Goal: Information Seeking & Learning: Learn about a topic

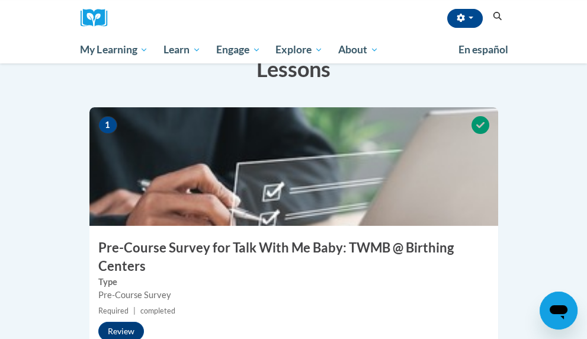
scroll to position [331, 0]
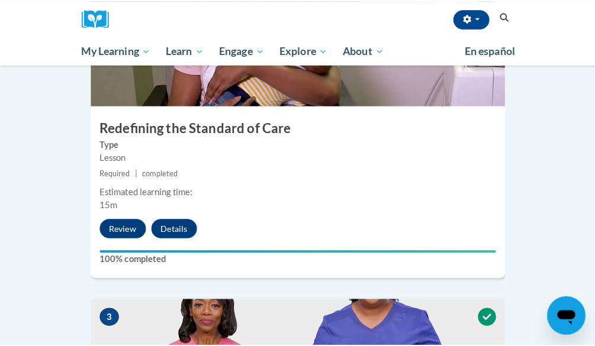
scroll to position [710, 0]
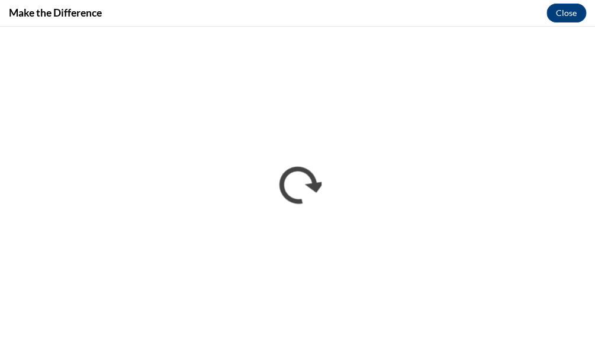
scroll to position [0, 0]
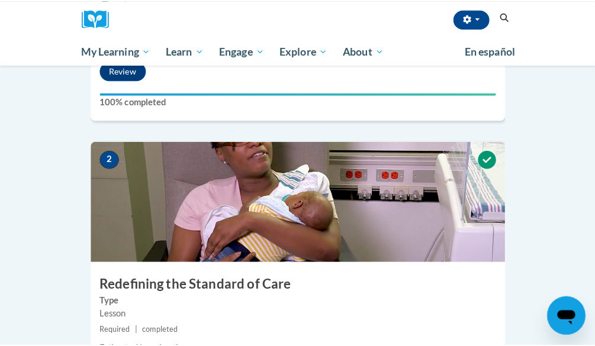
scroll to position [739, 0]
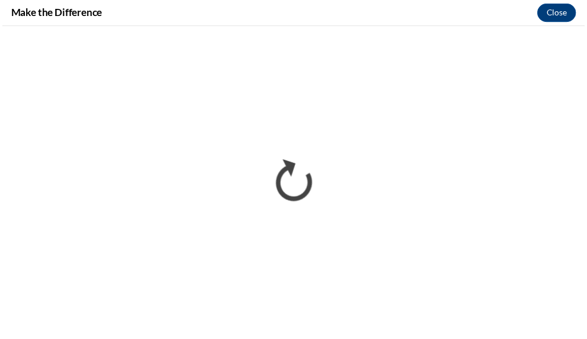
scroll to position [0, 0]
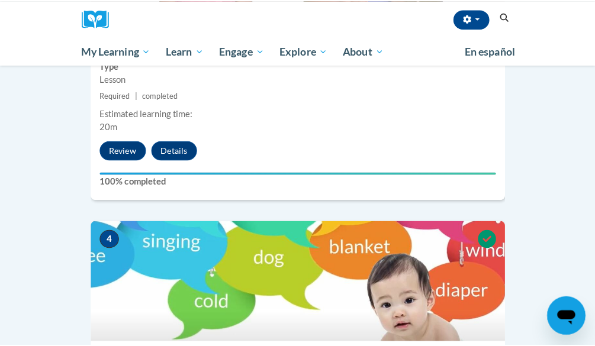
scroll to position [1107, 0]
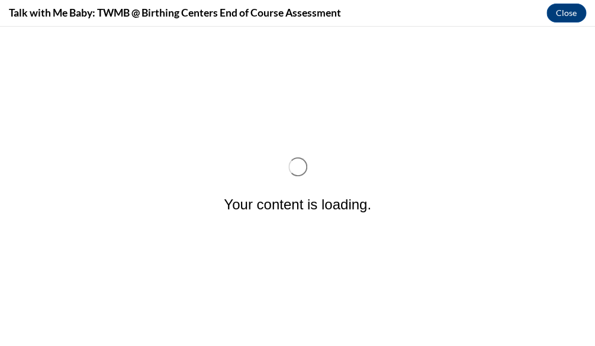
scroll to position [0, 0]
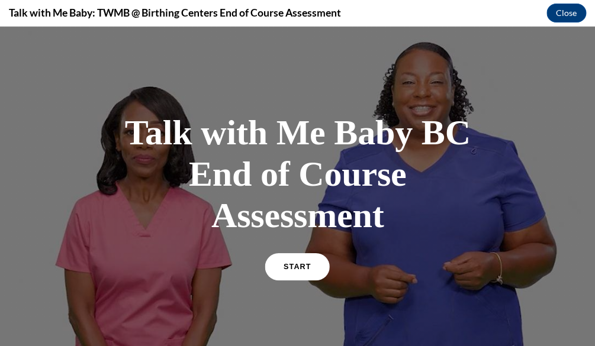
click at [288, 268] on span "START" at bounding box center [297, 267] width 27 height 9
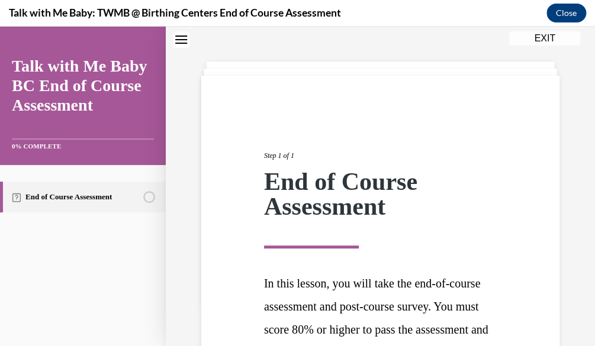
scroll to position [199, 0]
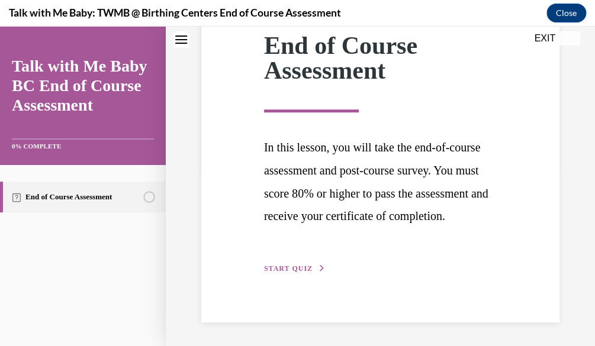
click at [305, 273] on button "START QUIZ" at bounding box center [295, 268] width 62 height 11
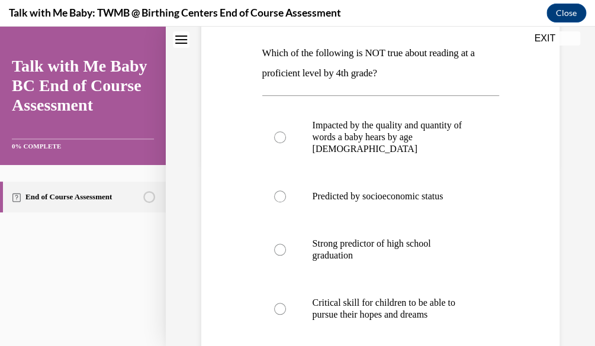
scroll to position [268, 0]
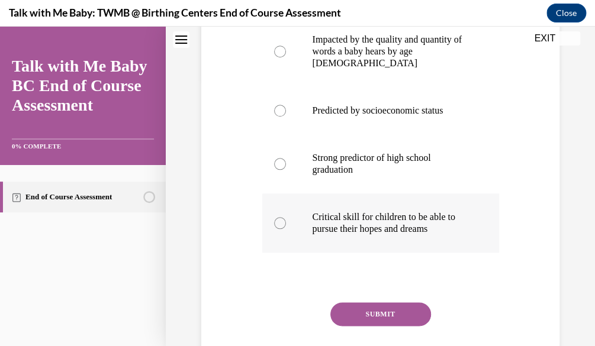
click at [460, 220] on p "Critical skill for children to be able to pursue their hopes and dreams" at bounding box center [391, 223] width 157 height 24
click at [286, 220] on input "Critical skill for children to be able to pursue their hopes and dreams" at bounding box center [280, 223] width 12 height 12
radio input "true"
click at [392, 323] on button "SUBMIT" at bounding box center [380, 314] width 101 height 24
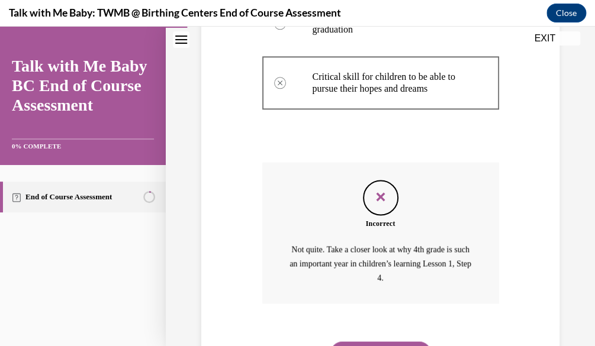
scroll to position [464, 0]
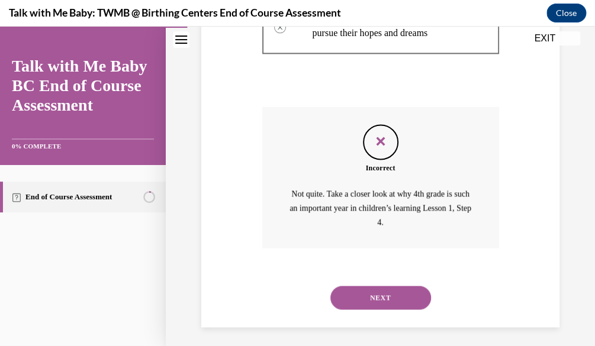
click at [392, 293] on button "NEXT" at bounding box center [380, 298] width 101 height 24
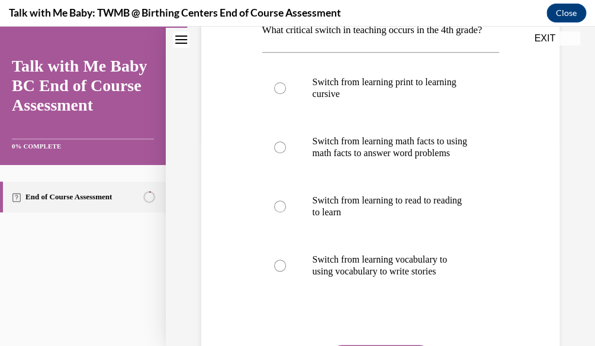
scroll to position [207, 0]
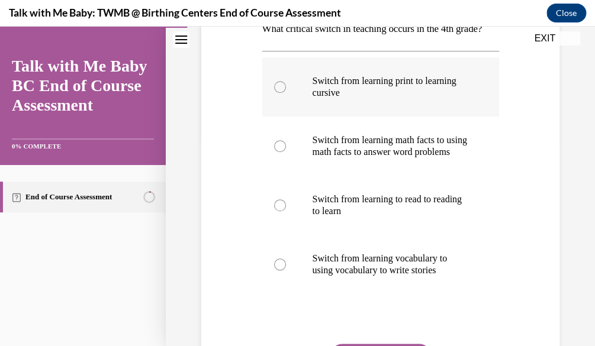
click at [407, 83] on label "Switch from learning print to learning cursive" at bounding box center [380, 86] width 237 height 59
click at [286, 83] on input "Switch from learning print to learning cursive" at bounding box center [280, 87] width 12 height 12
radio input "true"
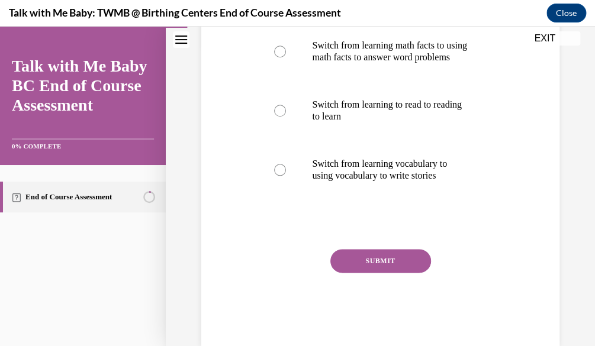
click at [413, 273] on button "SUBMIT" at bounding box center [380, 261] width 101 height 24
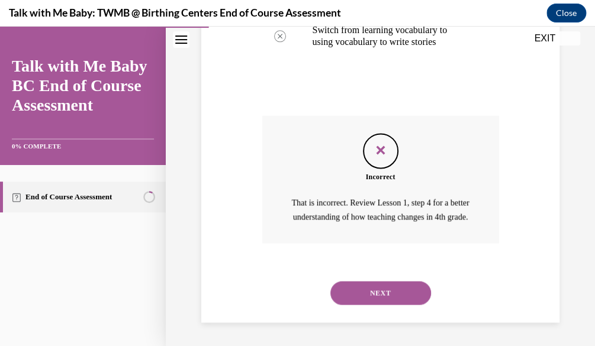
scroll to position [479, 0]
click at [391, 303] on button "NEXT" at bounding box center [380, 293] width 101 height 24
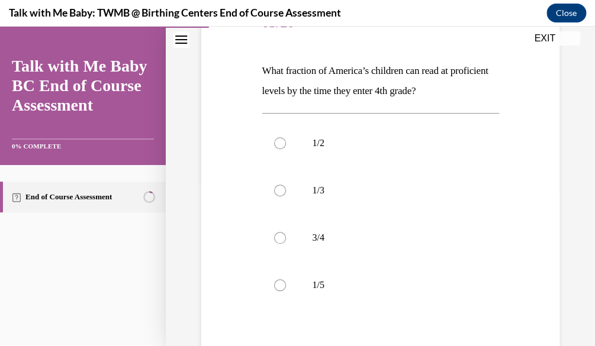
scroll to position [166, 0]
click at [446, 126] on label "1/2" at bounding box center [380, 141] width 237 height 47
click at [286, 136] on input "1/2" at bounding box center [280, 142] width 12 height 12
radio input "true"
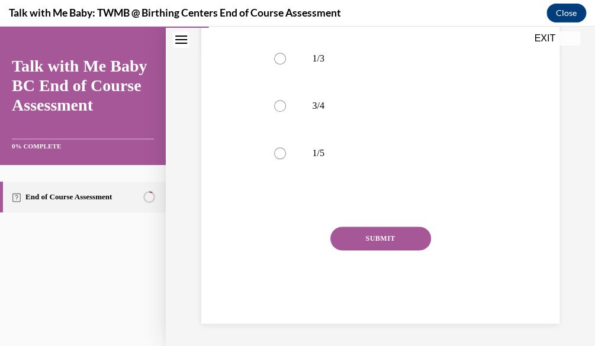
click at [373, 240] on button "SUBMIT" at bounding box center [380, 239] width 101 height 24
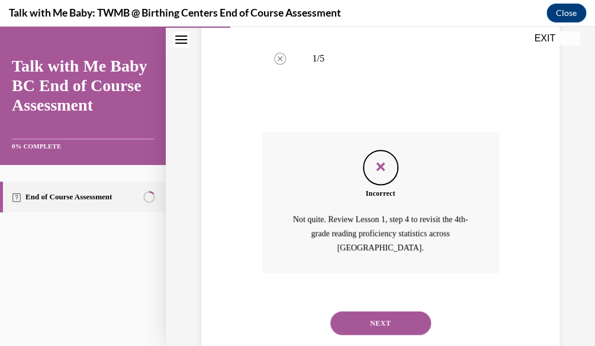
scroll to position [421, 0]
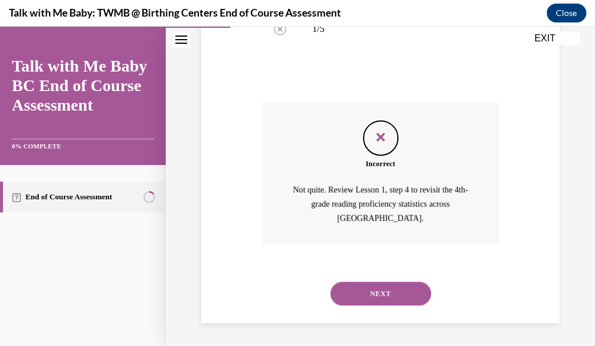
click at [411, 296] on button "NEXT" at bounding box center [380, 294] width 101 height 24
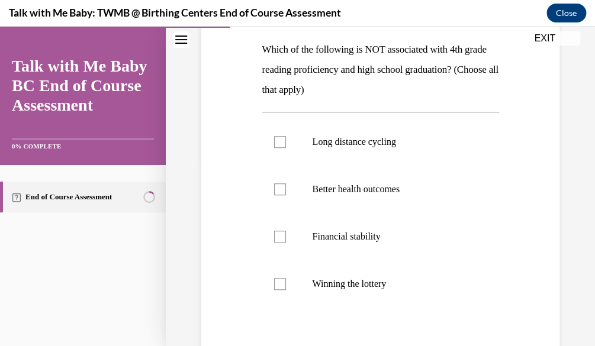
scroll to position [189, 0]
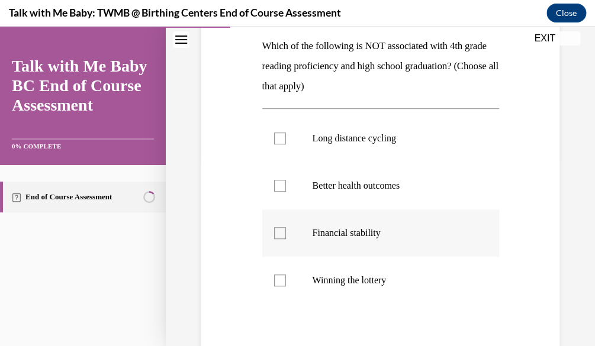
click at [406, 216] on label "Financial stability" at bounding box center [380, 233] width 237 height 47
click at [286, 227] on input "Financial stability" at bounding box center [280, 233] width 12 height 12
checkbox input "true"
click at [399, 274] on label "Winning the lottery" at bounding box center [380, 280] width 237 height 47
click at [286, 275] on input "Winning the lottery" at bounding box center [280, 281] width 12 height 12
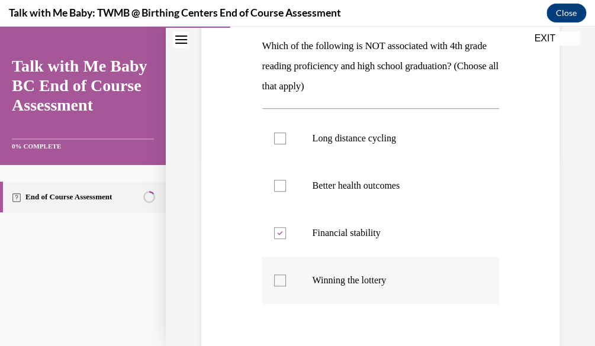
checkbox input "true"
click at [402, 202] on label "Better health outcomes" at bounding box center [380, 185] width 237 height 47
click at [286, 192] on input "Better health outcomes" at bounding box center [280, 186] width 12 height 12
checkbox input "true"
click at [395, 155] on label "Long distance cycling" at bounding box center [380, 138] width 237 height 47
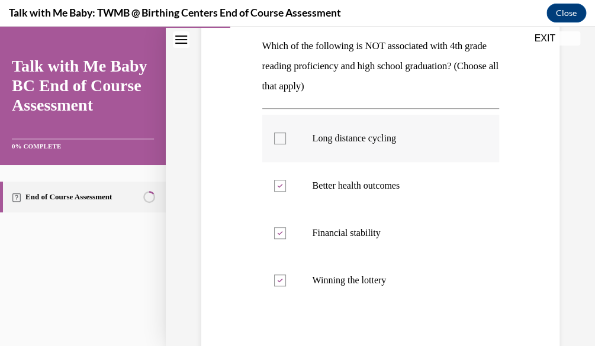
click at [286, 144] on input "Long distance cycling" at bounding box center [280, 139] width 12 height 12
checkbox input "true"
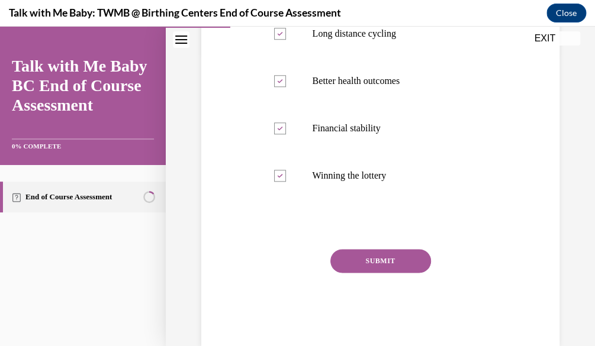
scroll to position [303, 0]
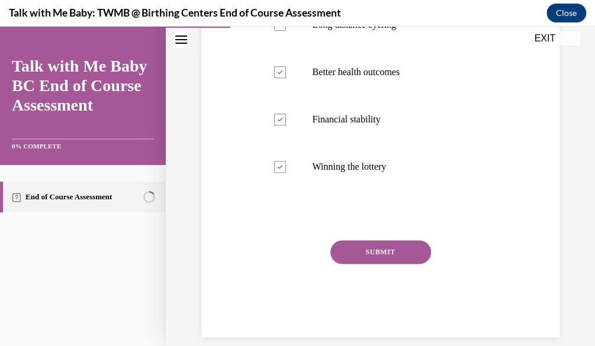
click at [413, 246] on button "SUBMIT" at bounding box center [380, 252] width 101 height 24
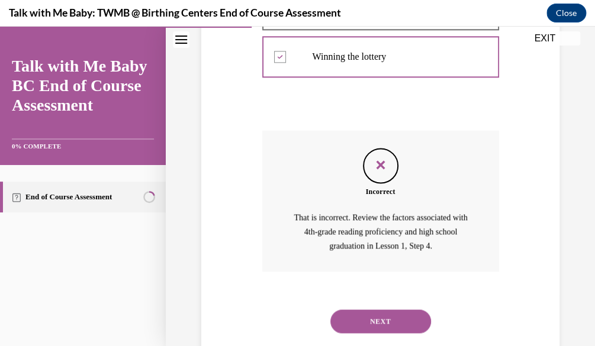
scroll to position [414, 0]
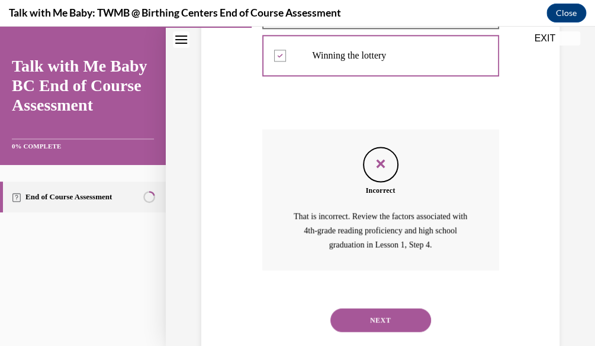
click at [420, 316] on button "NEXT" at bounding box center [380, 320] width 101 height 24
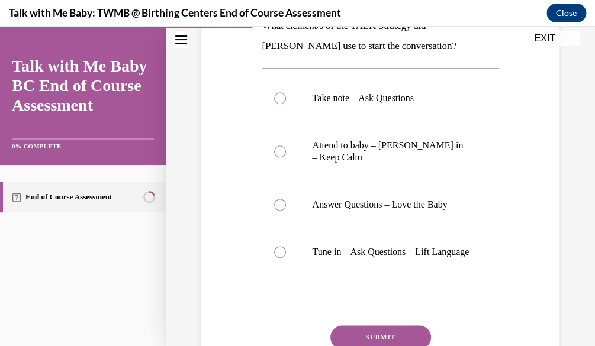
scroll to position [312, 0]
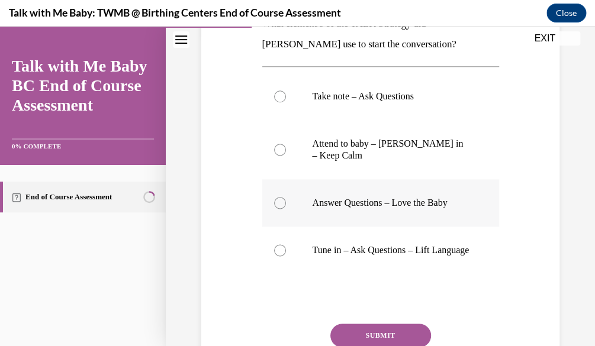
click at [397, 202] on p "Answer Questions – Love the Baby" at bounding box center [391, 203] width 157 height 12
click at [286, 202] on input "Answer Questions – Love the Baby" at bounding box center [280, 203] width 12 height 12
radio input "true"
click at [379, 338] on button "SUBMIT" at bounding box center [380, 336] width 101 height 24
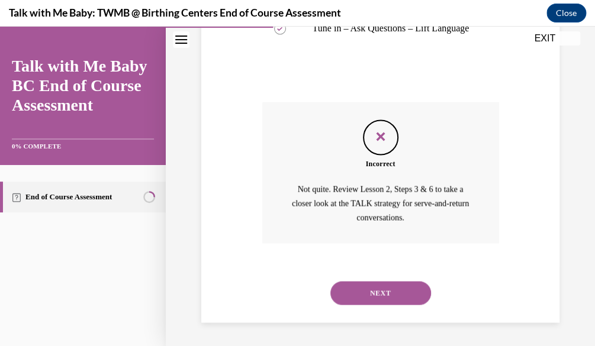
scroll to position [545, 0]
click at [402, 288] on button "NEXT" at bounding box center [380, 293] width 101 height 24
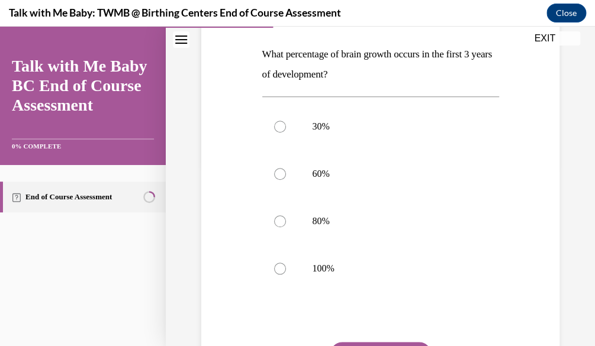
scroll to position [182, 0]
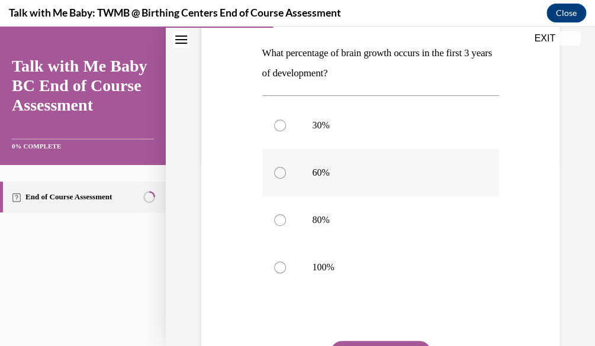
click at [433, 175] on p "60%" at bounding box center [391, 173] width 157 height 12
click at [286, 175] on input "60%" at bounding box center [280, 173] width 12 height 12
radio input "true"
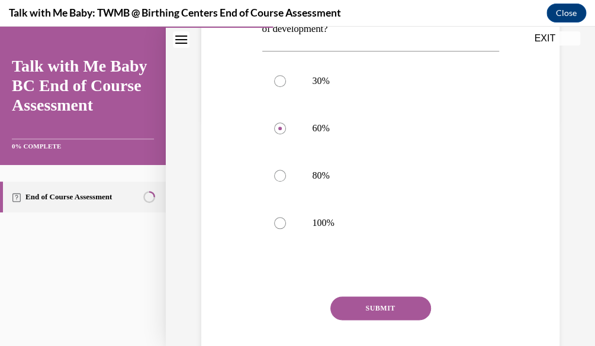
scroll to position [230, 0]
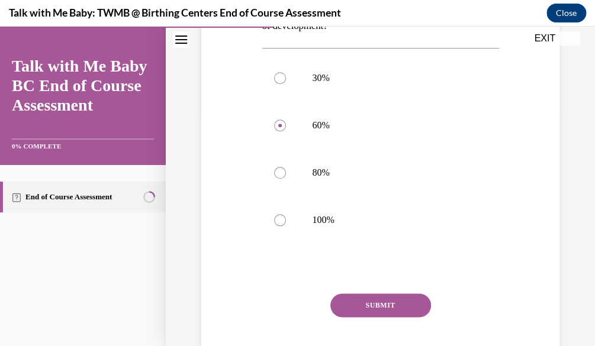
click at [400, 300] on button "SUBMIT" at bounding box center [380, 306] width 101 height 24
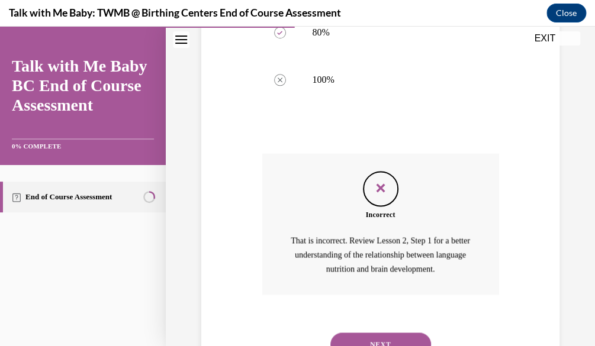
scroll to position [371, 0]
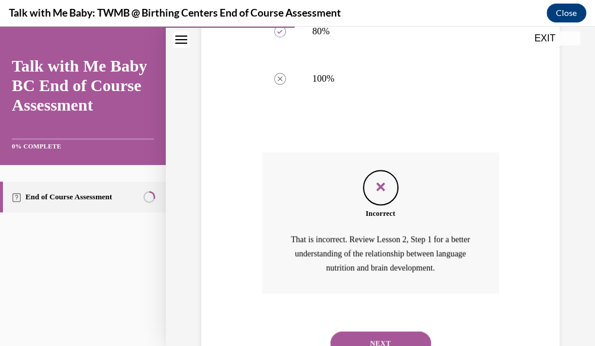
click at [408, 336] on button "NEXT" at bounding box center [380, 343] width 101 height 24
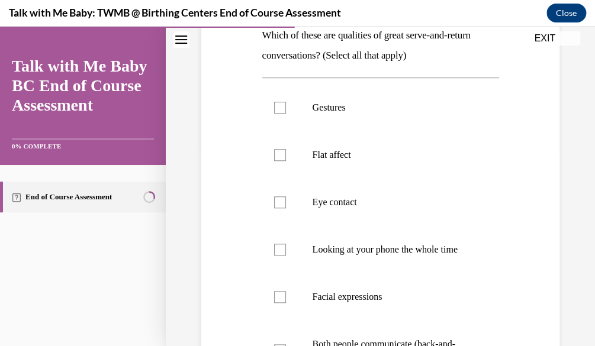
scroll to position [196, 0]
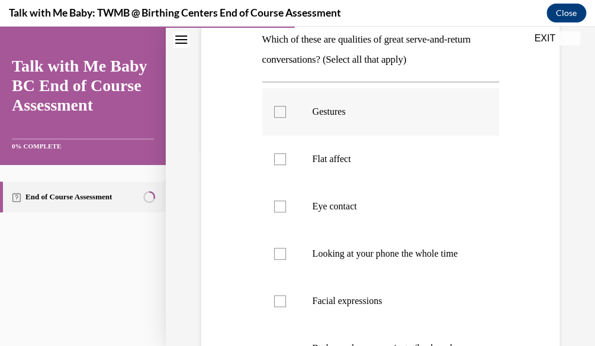
click at [394, 112] on p "Gestures" at bounding box center [391, 112] width 157 height 12
click at [286, 112] on input "Gestures" at bounding box center [280, 112] width 12 height 12
checkbox input "true"
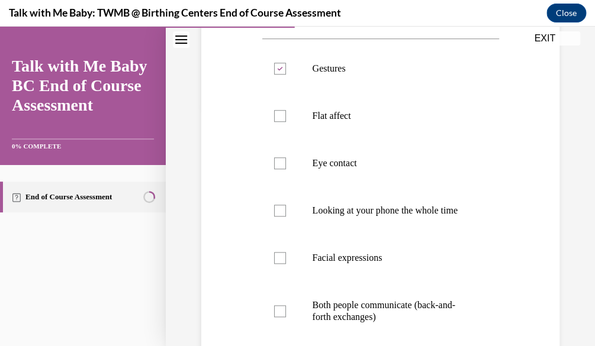
scroll to position [241, 0]
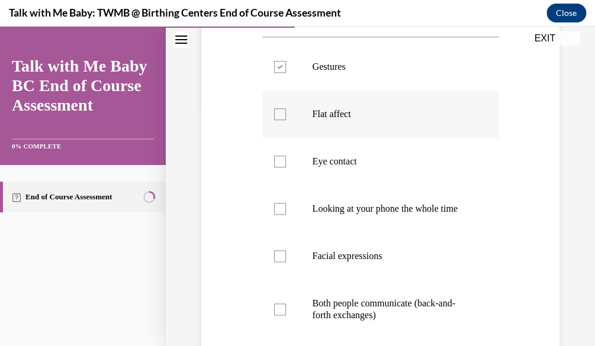
click at [426, 117] on p "Flat affect" at bounding box center [391, 114] width 157 height 12
click at [286, 117] on input "Flat affect" at bounding box center [280, 114] width 12 height 12
checkbox input "true"
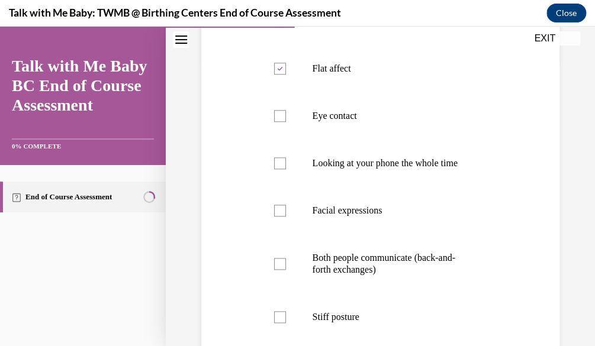
scroll to position [289, 0]
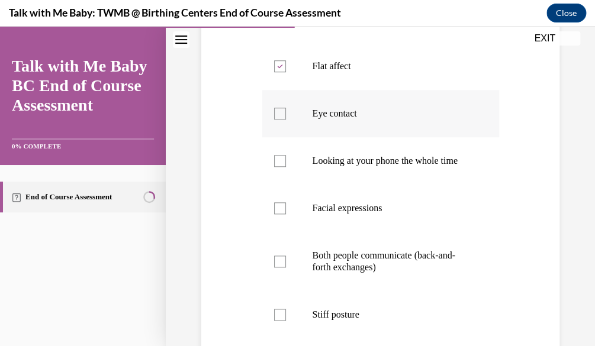
click at [427, 134] on label "Eye contact" at bounding box center [380, 113] width 237 height 47
click at [286, 120] on input "Eye contact" at bounding box center [280, 114] width 12 height 12
click at [427, 134] on label "Eye contact" at bounding box center [380, 113] width 237 height 47
click at [286, 120] on input "Eye contact" at bounding box center [280, 114] width 12 height 12
checkbox input "false"
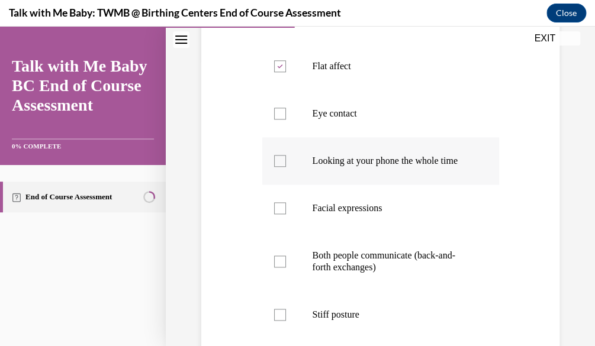
click at [415, 157] on p "Looking at your phone the whole time" at bounding box center [391, 161] width 157 height 12
click at [286, 157] on input "Looking at your phone the whole time" at bounding box center [280, 161] width 12 height 12
checkbox input "true"
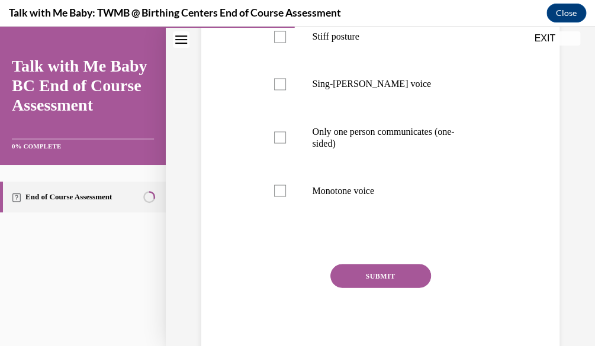
scroll to position [616, 0]
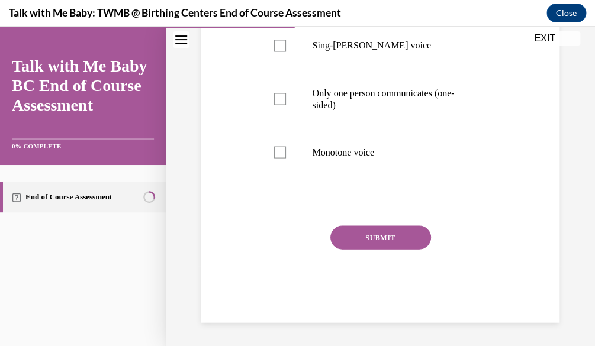
click at [353, 243] on button "SUBMIT" at bounding box center [380, 238] width 101 height 24
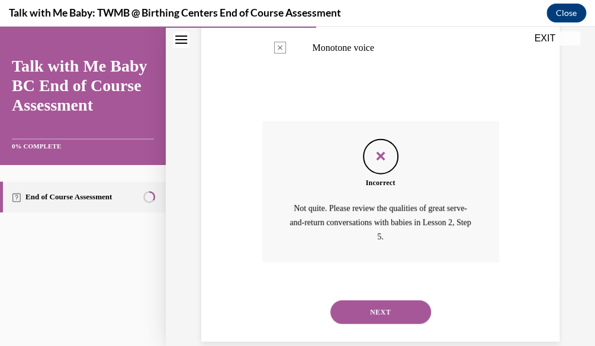
scroll to position [717, 0]
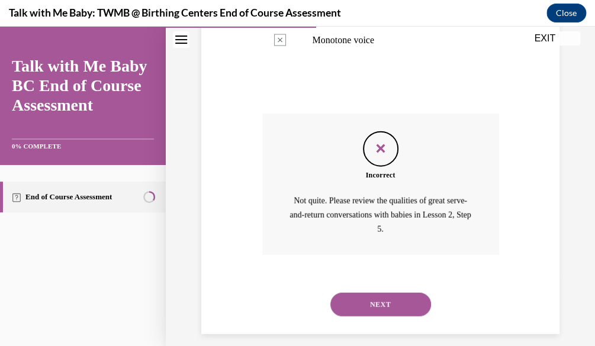
click at [385, 310] on button "NEXT" at bounding box center [380, 305] width 101 height 24
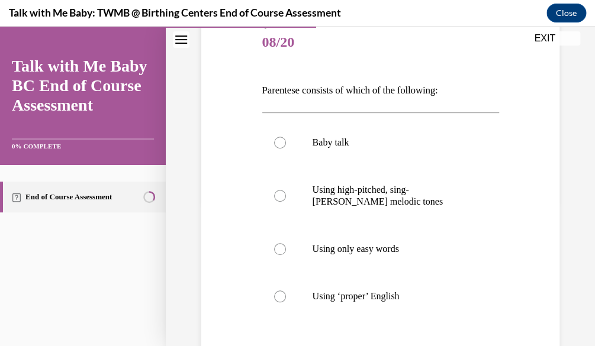
scroll to position [148, 0]
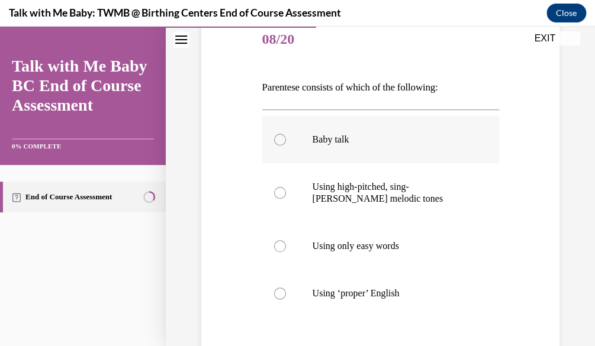
click at [409, 161] on label "Baby talk" at bounding box center [380, 139] width 237 height 47
click at [286, 146] on input "Baby talk" at bounding box center [280, 140] width 12 height 12
radio input "true"
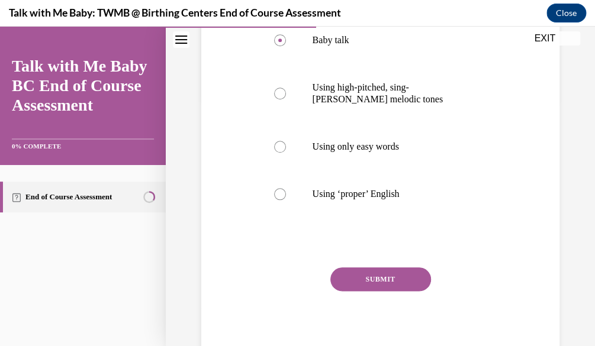
scroll to position [245, 0]
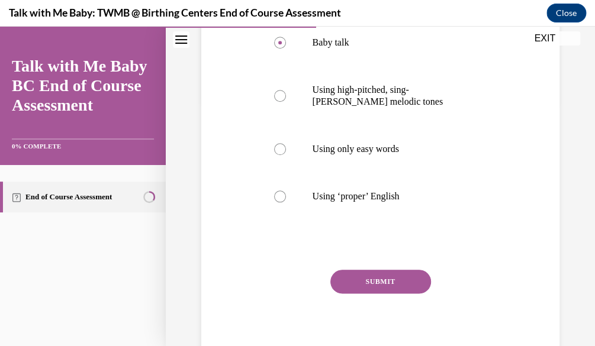
click at [386, 291] on button "SUBMIT" at bounding box center [380, 282] width 101 height 24
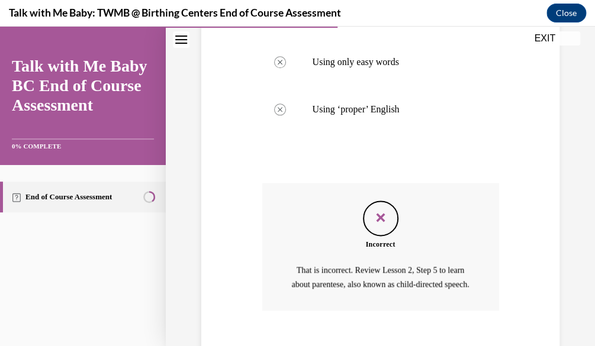
scroll to position [382, 0]
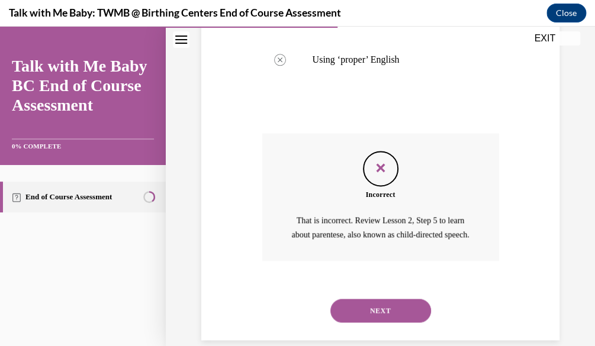
click at [379, 334] on div "NEXT" at bounding box center [380, 310] width 237 height 47
click at [376, 323] on button "NEXT" at bounding box center [380, 311] width 101 height 24
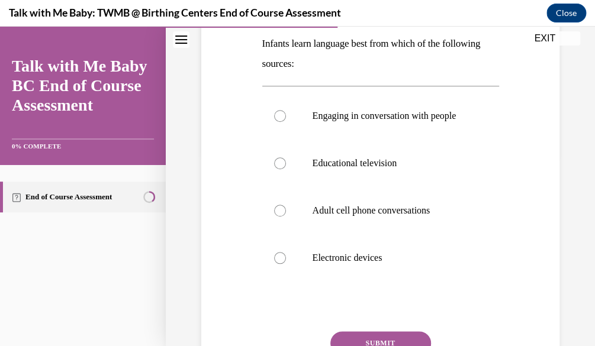
scroll to position [181, 0]
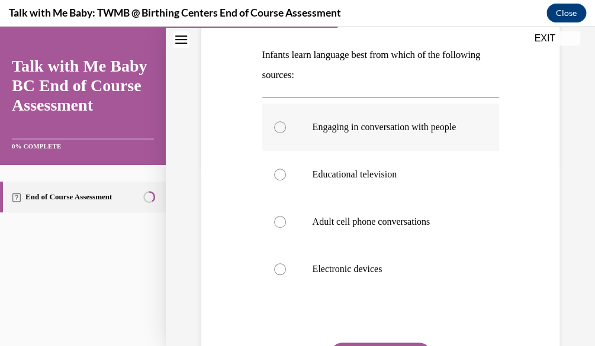
click at [417, 120] on label "Engaging in conversation with people" at bounding box center [380, 127] width 237 height 47
click at [286, 121] on input "Engaging in conversation with people" at bounding box center [280, 127] width 12 height 12
radio input "true"
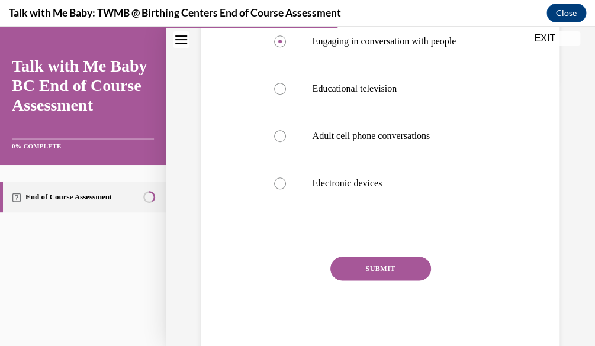
scroll to position [284, 0]
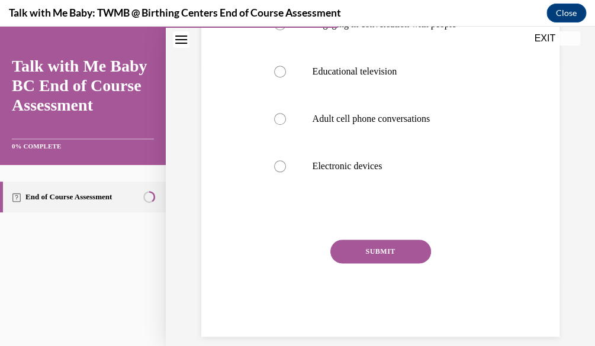
click at [375, 263] on button "SUBMIT" at bounding box center [380, 252] width 101 height 24
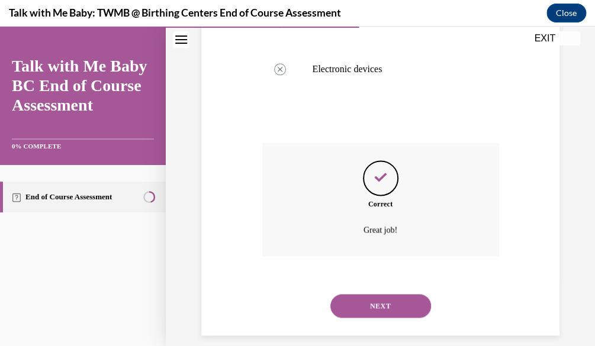
scroll to position [404, 0]
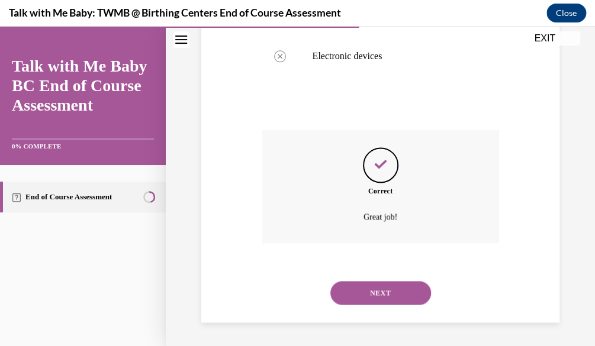
click at [399, 300] on button "NEXT" at bounding box center [380, 293] width 101 height 24
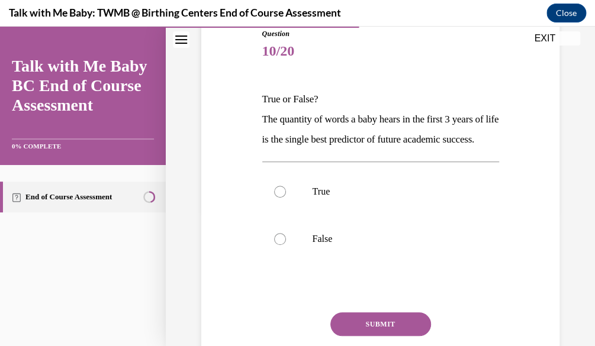
scroll to position [137, 0]
click at [462, 244] on p "False" at bounding box center [391, 239] width 157 height 12
click at [286, 244] on input "False" at bounding box center [280, 239] width 12 height 12
radio input "true"
click at [407, 336] on button "SUBMIT" at bounding box center [380, 324] width 101 height 24
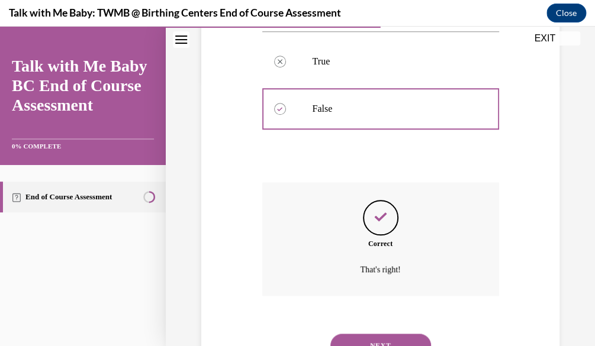
scroll to position [338, 0]
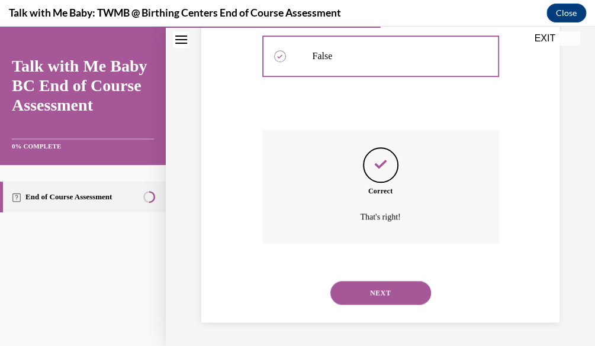
click at [418, 292] on button "NEXT" at bounding box center [380, 293] width 101 height 24
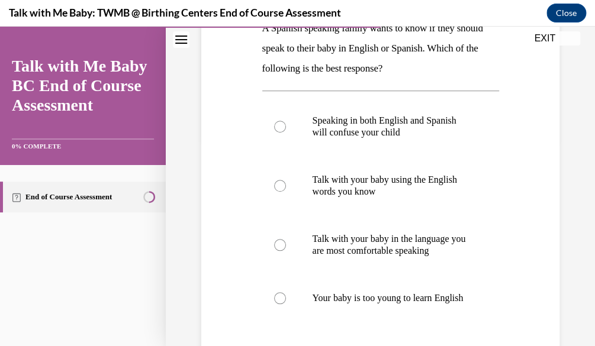
scroll to position [208, 0]
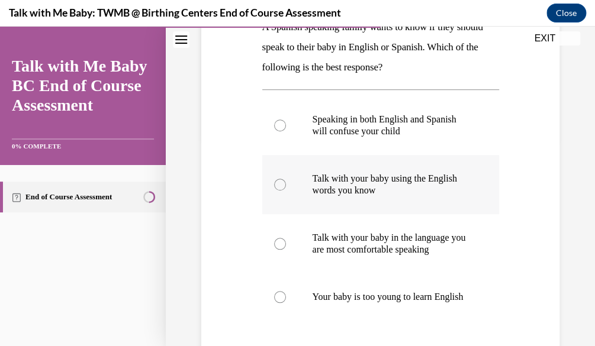
click at [413, 199] on label "Talk with your baby using the English words you know" at bounding box center [380, 184] width 237 height 59
click at [286, 191] on input "Talk with your baby using the English words you know" at bounding box center [280, 185] width 12 height 12
radio input "true"
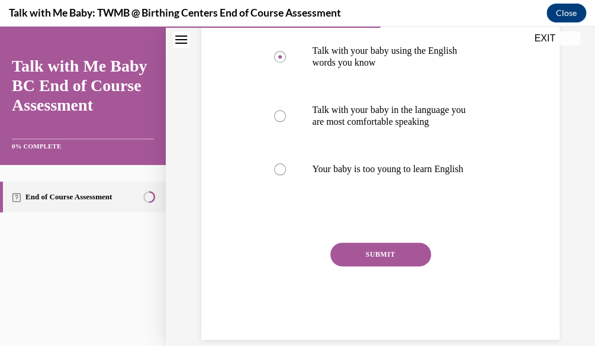
scroll to position [365, 0]
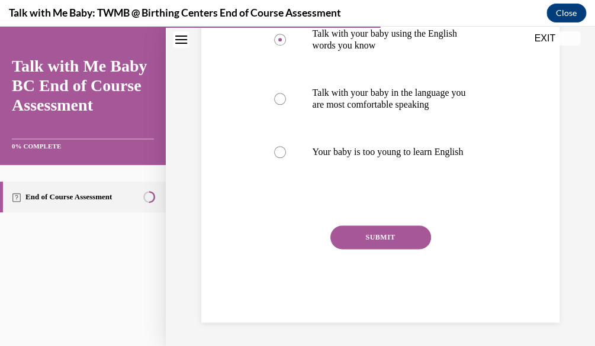
click at [349, 239] on button "SUBMIT" at bounding box center [380, 238] width 101 height 24
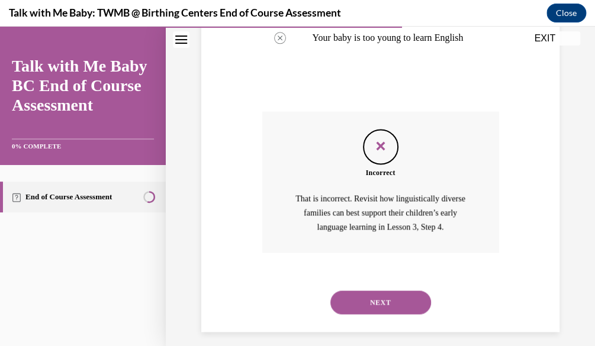
scroll to position [488, 0]
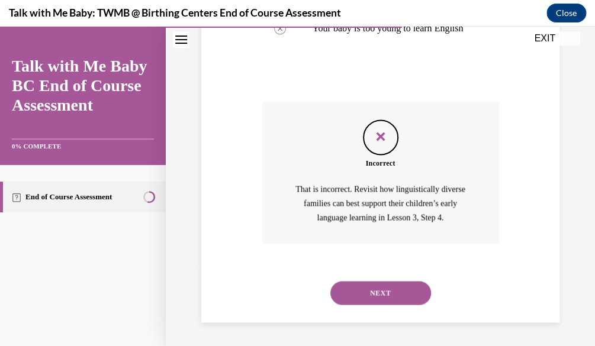
click at [420, 291] on button "NEXT" at bounding box center [380, 293] width 101 height 24
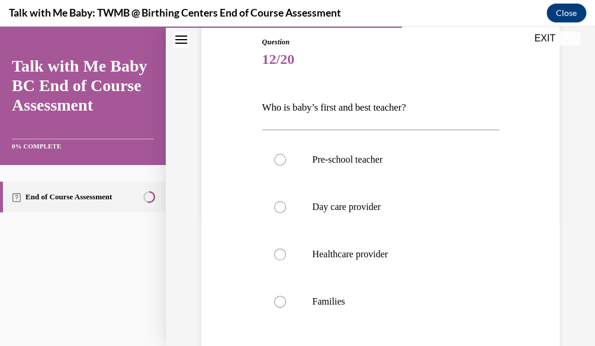
scroll to position [129, 0]
click at [420, 205] on p "Day care provider" at bounding box center [391, 206] width 157 height 12
click at [286, 205] on input "Day care provider" at bounding box center [280, 206] width 12 height 12
radio input "true"
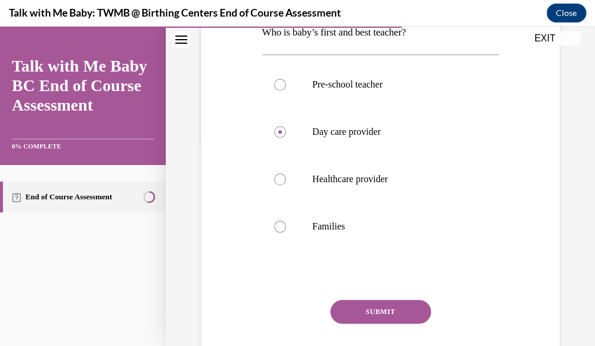
scroll to position [236, 0]
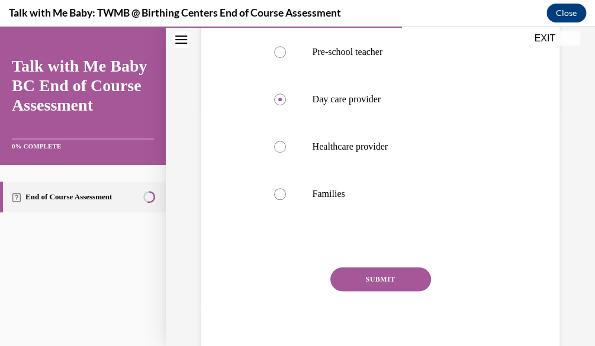
click at [358, 283] on button "SUBMIT" at bounding box center [380, 280] width 101 height 24
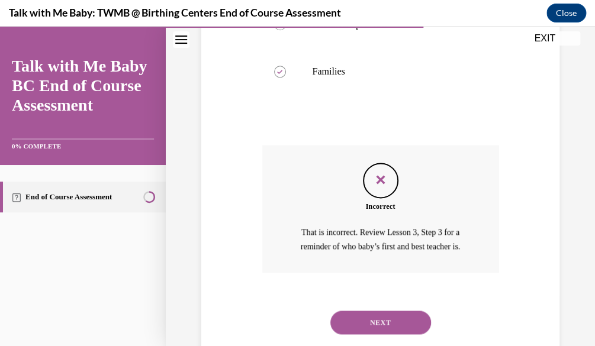
scroll to position [387, 0]
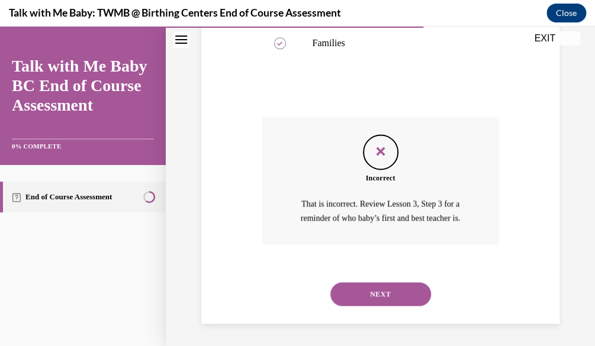
click at [408, 289] on button "NEXT" at bounding box center [380, 294] width 101 height 24
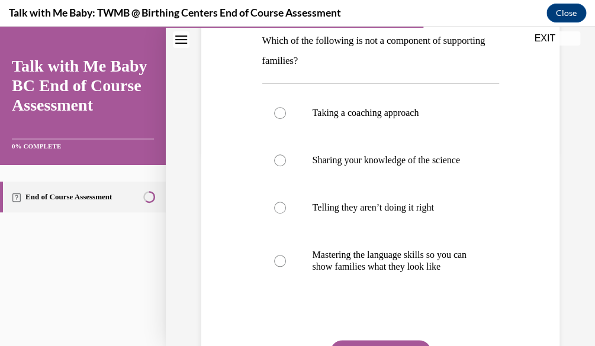
scroll to position [195, 0]
click at [419, 178] on label "Sharing your knowledge of the science" at bounding box center [380, 159] width 237 height 47
click at [286, 166] on input "Sharing your knowledge of the science" at bounding box center [280, 160] width 12 height 12
radio input "true"
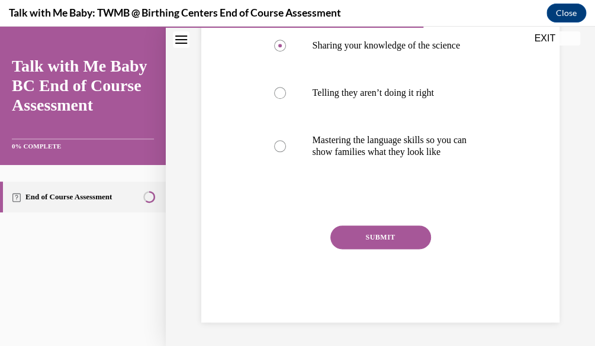
click at [356, 249] on button "SUBMIT" at bounding box center [380, 238] width 101 height 24
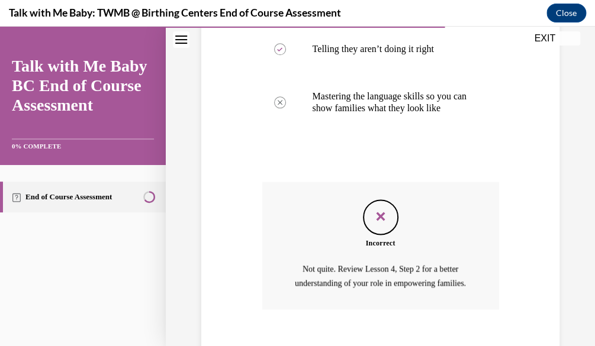
scroll to position [456, 0]
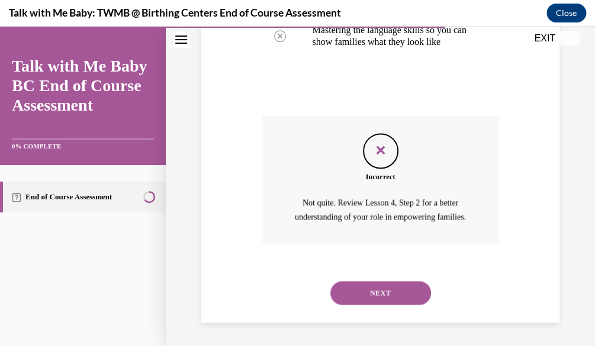
click at [368, 297] on button "NEXT" at bounding box center [380, 293] width 101 height 24
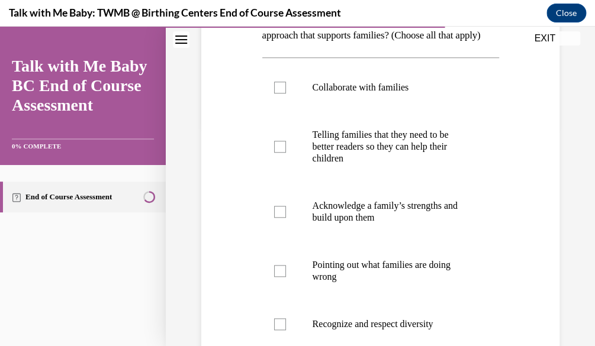
scroll to position [249, 0]
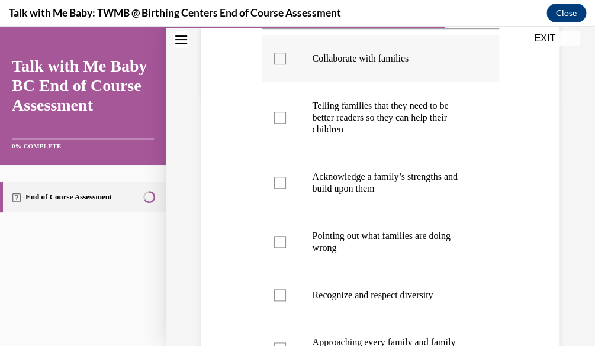
click at [437, 82] on label "Collaborate with families" at bounding box center [380, 58] width 237 height 47
click at [286, 65] on input "Collaborate with families" at bounding box center [280, 59] width 12 height 12
checkbox input "true"
click at [434, 136] on p "Telling families that they need to be better readers so they can help their chi…" at bounding box center [391, 118] width 157 height 36
click at [286, 124] on input "Telling families that they need to be better readers so they can help their chi…" at bounding box center [280, 118] width 12 height 12
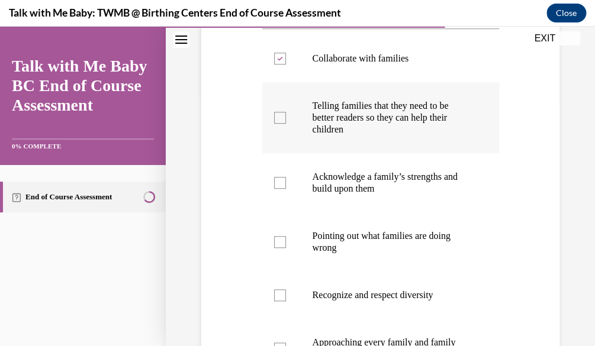
checkbox input "true"
click at [379, 195] on p "Acknowledge a family’s strengths and build upon them" at bounding box center [391, 183] width 157 height 24
click at [286, 189] on input "Acknowledge a family’s strengths and build upon them" at bounding box center [280, 183] width 12 height 12
click at [379, 195] on p "Acknowledge a family’s strengths and build upon them" at bounding box center [391, 183] width 157 height 24
click at [286, 189] on input "Acknowledge a family’s strengths and build upon them" at bounding box center [280, 183] width 12 height 12
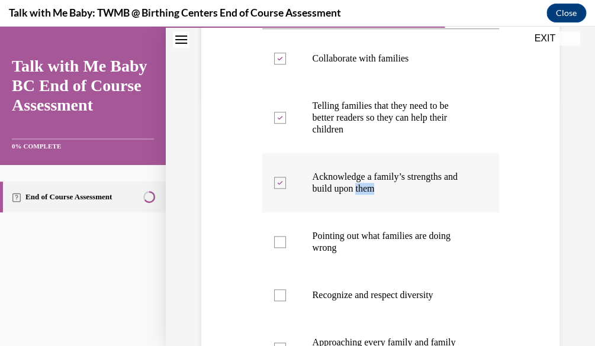
checkbox input "false"
drag, startPoint x: 379, startPoint y: 212, endPoint x: 371, endPoint y: 255, distance: 42.7
click at [371, 254] on p "Pointing out what families are doing wrong" at bounding box center [391, 242] width 157 height 24
click at [286, 248] on input "Pointing out what families are doing wrong" at bounding box center [280, 242] width 12 height 12
checkbox input "true"
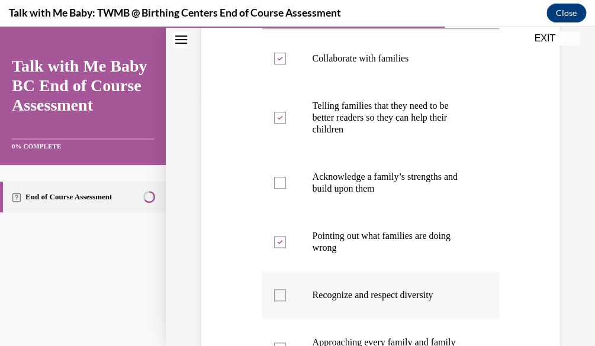
click at [290, 319] on label "Recognize and respect diversity" at bounding box center [380, 295] width 237 height 47
click at [286, 301] on input "Recognize and respect diversity" at bounding box center [280, 295] width 12 height 12
checkbox input "true"
click at [282, 212] on label "Acknowledge a family’s strengths and build upon them" at bounding box center [380, 182] width 237 height 59
click at [282, 189] on input "Acknowledge a family’s strengths and build upon them" at bounding box center [280, 183] width 12 height 12
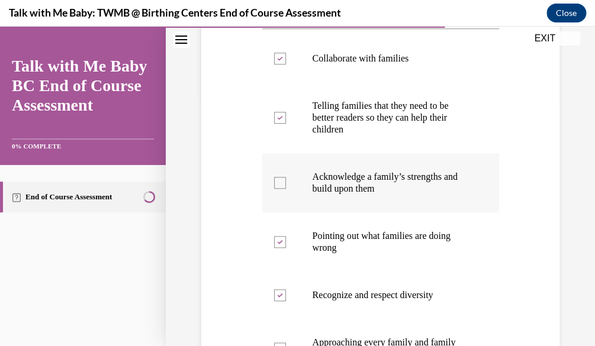
checkbox input "true"
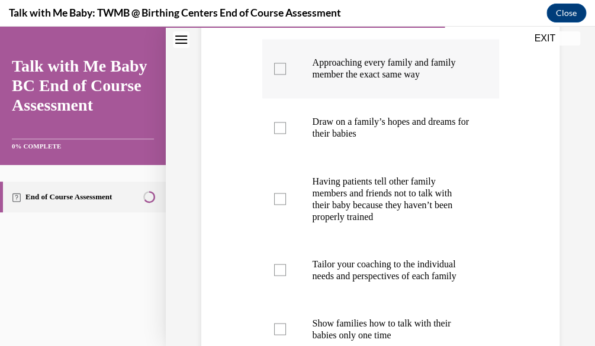
click at [354, 80] on p "Approaching every family and family member the exact same way" at bounding box center [391, 69] width 157 height 24
click at [286, 75] on input "Approaching every family and family member the exact same way" at bounding box center [280, 69] width 12 height 12
checkbox input "true"
click at [349, 133] on label "Draw on a family’s hopes and dreams for their babies" at bounding box center [380, 127] width 237 height 59
click at [286, 133] on input "Draw on a family’s hopes and dreams for their babies" at bounding box center [280, 128] width 12 height 12
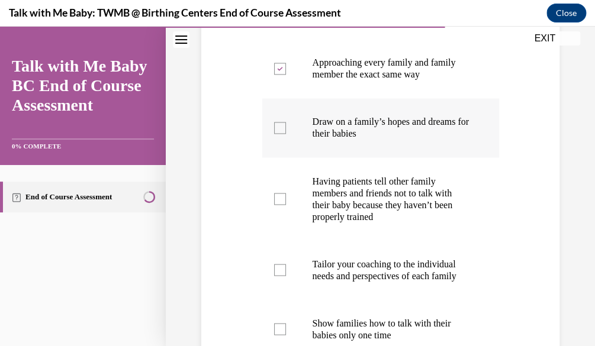
checkbox input "true"
click at [336, 205] on p "Having patients tell other family members and friends not to talk with their ba…" at bounding box center [391, 198] width 157 height 47
click at [286, 205] on input "Having patients tell other family members and friends not to talk with their ba…" at bounding box center [280, 199] width 12 height 12
checkbox input "true"
click at [320, 282] on p "Tailor your coaching to the individual needs and perspectives of each family" at bounding box center [391, 270] width 157 height 24
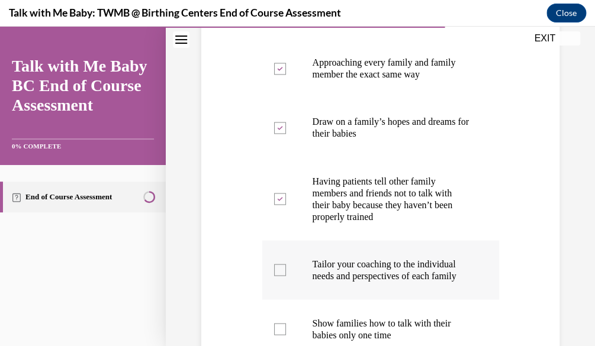
click at [286, 276] on input "Tailor your coaching to the individual needs and perspectives of each family" at bounding box center [280, 270] width 12 height 12
checkbox input "true"
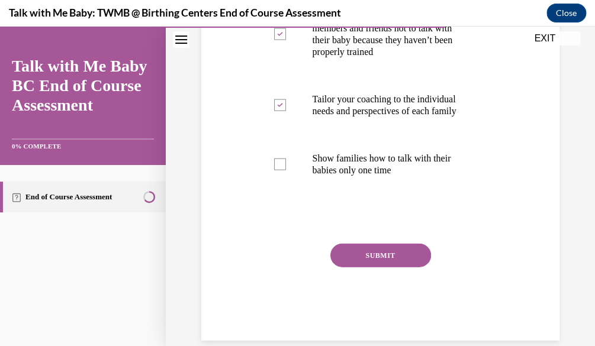
scroll to position [743, 0]
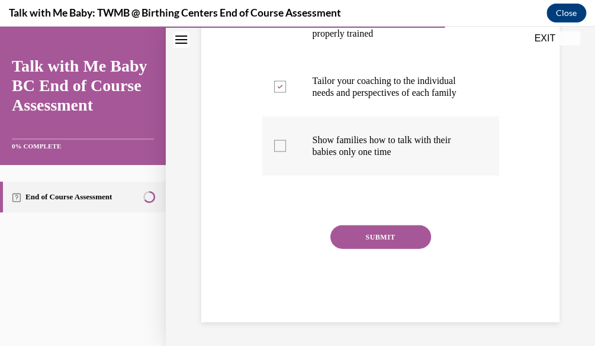
click at [416, 141] on p "Show families how to talk with their babies only one time" at bounding box center [391, 146] width 157 height 24
click at [286, 141] on input "Show families how to talk with their babies only one time" at bounding box center [280, 146] width 12 height 12
checkbox input "true"
click at [400, 227] on button "SUBMIT" at bounding box center [380, 238] width 101 height 24
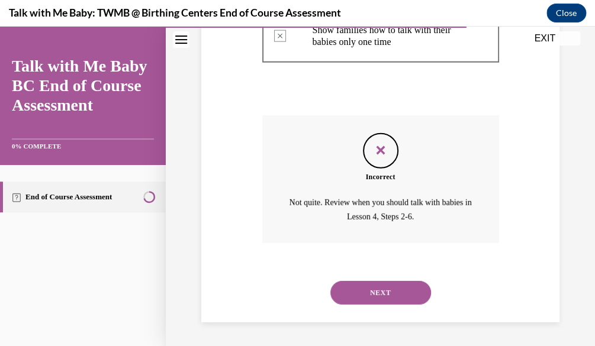
scroll to position [853, 0]
click at [418, 294] on button "NEXT" at bounding box center [380, 293] width 101 height 24
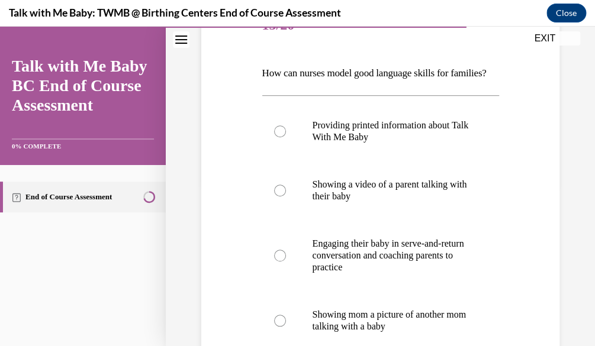
scroll to position [164, 0]
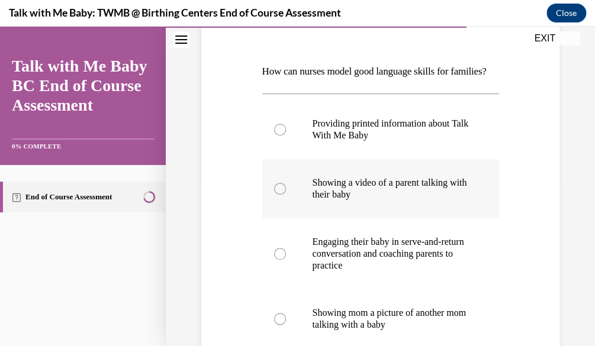
click at [385, 201] on p "Showing a video of a parent talking with their baby" at bounding box center [391, 189] width 157 height 24
click at [286, 195] on input "Showing a video of a parent talking with their baby" at bounding box center [280, 189] width 12 height 12
radio input "true"
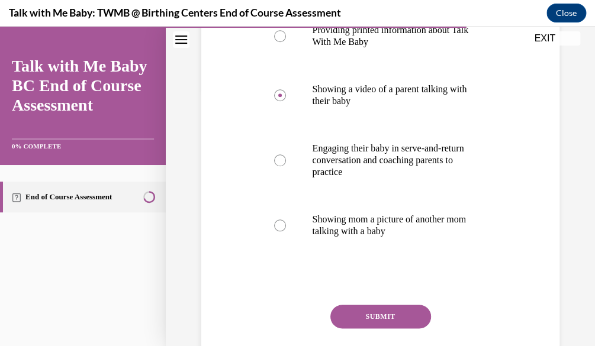
scroll to position [270, 0]
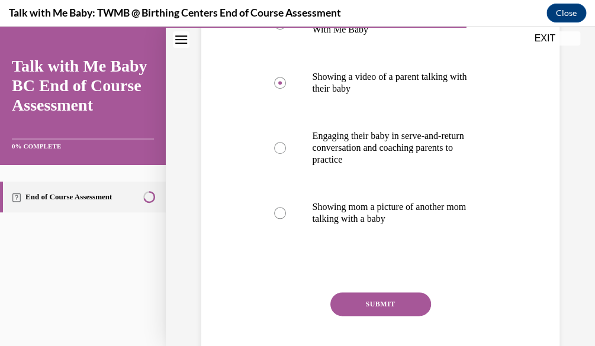
click at [378, 316] on button "SUBMIT" at bounding box center [380, 304] width 101 height 24
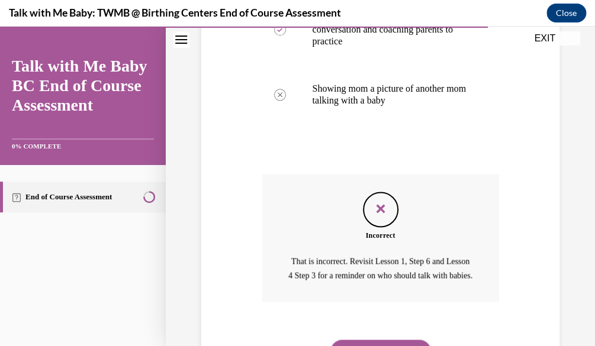
scroll to position [480, 0]
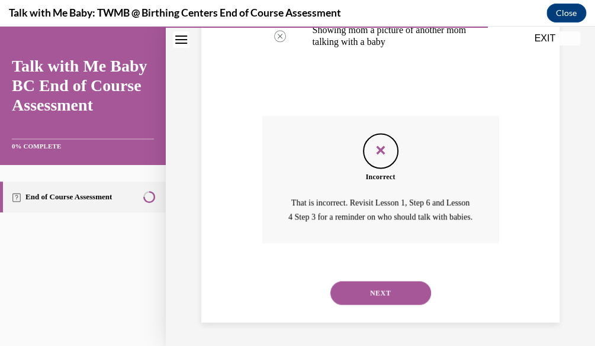
click at [360, 283] on button "NEXT" at bounding box center [380, 293] width 101 height 24
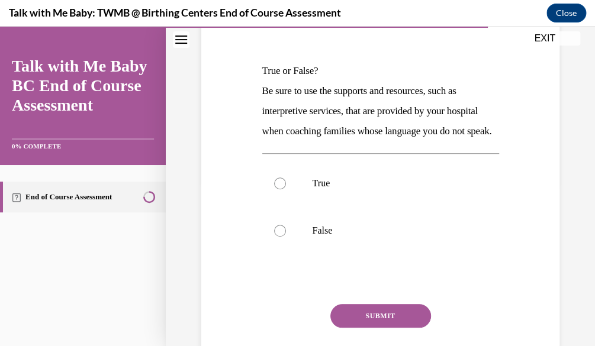
scroll to position [166, 0]
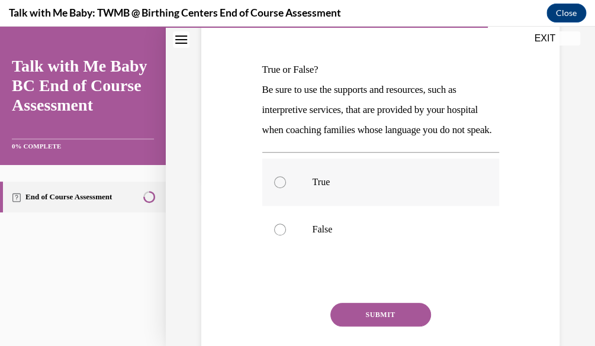
click at [301, 206] on label "True" at bounding box center [380, 182] width 237 height 47
click at [286, 188] on input "True" at bounding box center [280, 182] width 12 height 12
radio input "true"
click at [377, 327] on button "SUBMIT" at bounding box center [380, 315] width 101 height 24
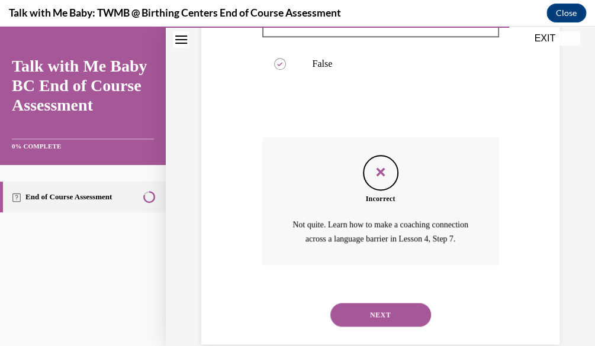
scroll to position [332, 0]
click at [401, 326] on button "NEXT" at bounding box center [380, 314] width 101 height 24
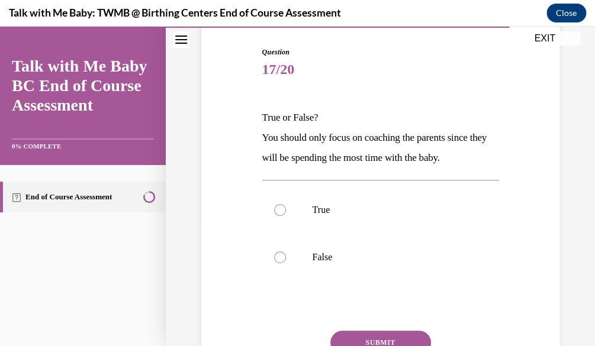
scroll to position [120, 0]
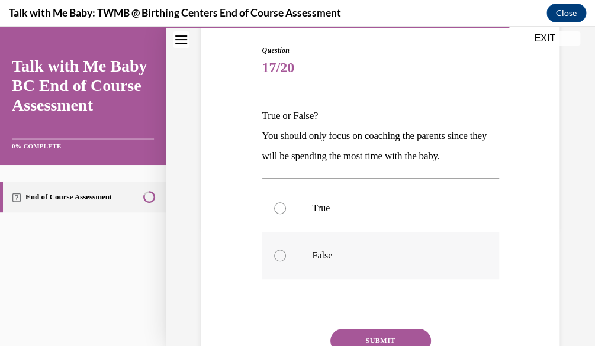
click at [397, 268] on label "False" at bounding box center [380, 255] width 237 height 47
click at [286, 262] on input "False" at bounding box center [280, 256] width 12 height 12
radio input "true"
click at [368, 337] on button "SUBMIT" at bounding box center [380, 341] width 101 height 24
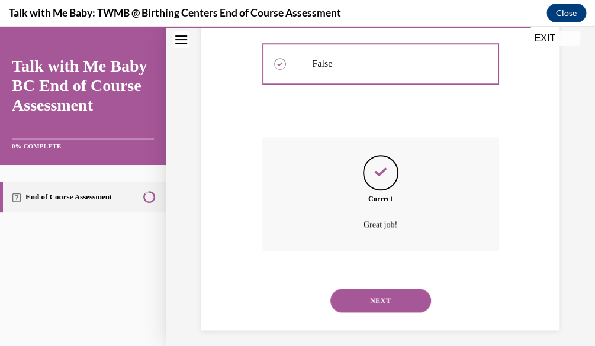
scroll to position [313, 0]
click at [402, 295] on button "NEXT" at bounding box center [380, 300] width 101 height 24
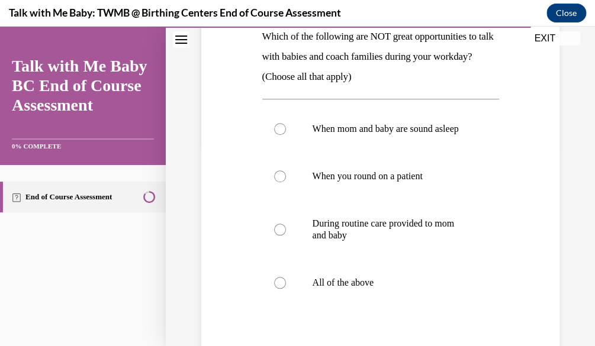
scroll to position [200, 0]
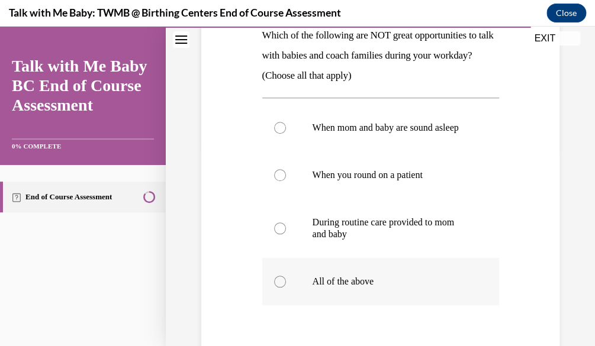
click at [371, 301] on label "All of the above" at bounding box center [380, 281] width 237 height 47
click at [286, 288] on input "All of the above" at bounding box center [280, 282] width 12 height 12
radio input "true"
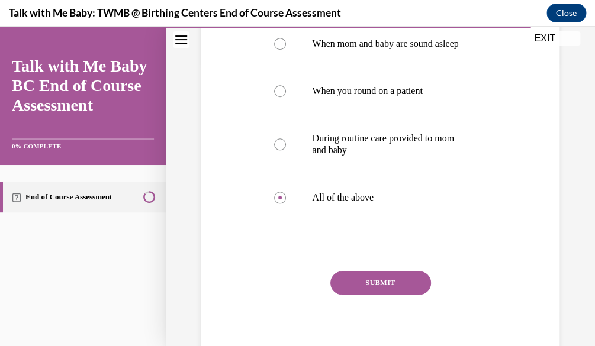
scroll to position [300, 0]
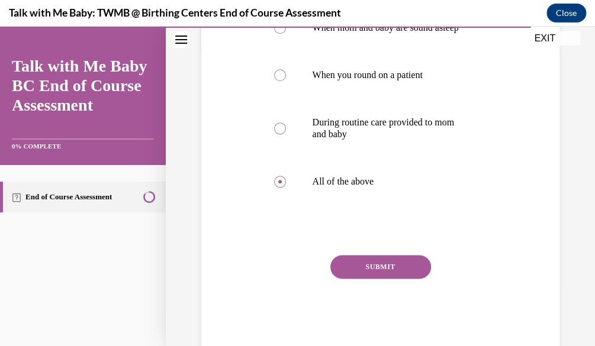
click at [378, 276] on button "SUBMIT" at bounding box center [380, 267] width 101 height 24
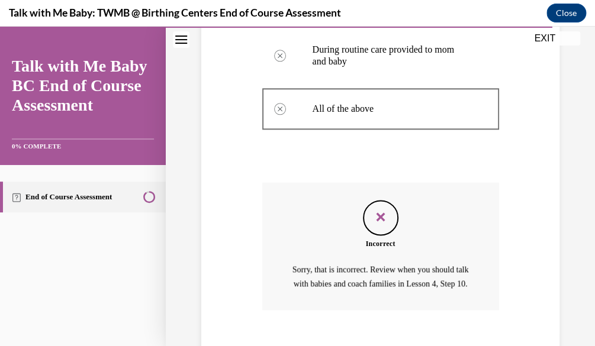
scroll to position [465, 0]
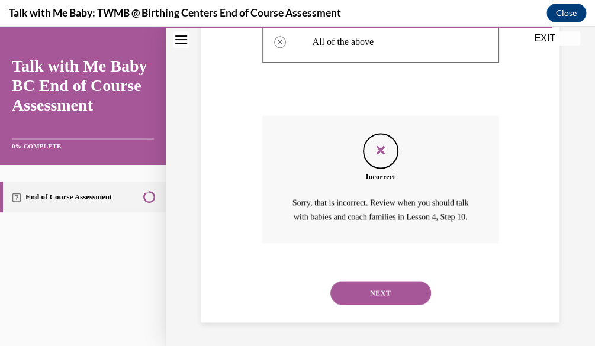
drag, startPoint x: 424, startPoint y: 284, endPoint x: 407, endPoint y: 288, distance: 16.9
click at [418, 287] on div "NEXT" at bounding box center [380, 292] width 237 height 47
click at [406, 288] on button "NEXT" at bounding box center [380, 293] width 101 height 24
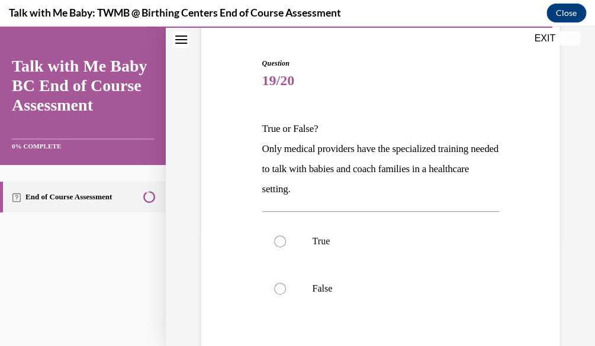
scroll to position [113, 0]
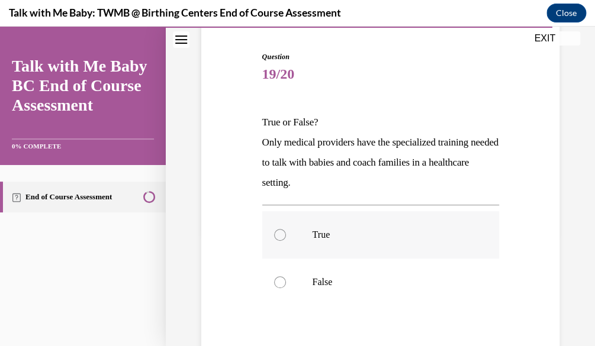
click at [425, 235] on p "True" at bounding box center [391, 235] width 157 height 12
click at [286, 235] on input "True" at bounding box center [280, 235] width 12 height 12
radio input "true"
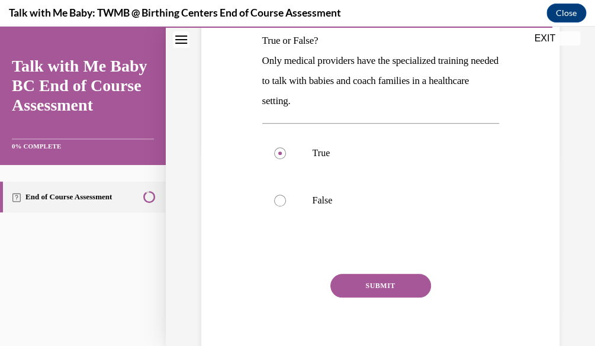
click at [415, 282] on button "SUBMIT" at bounding box center [380, 286] width 101 height 24
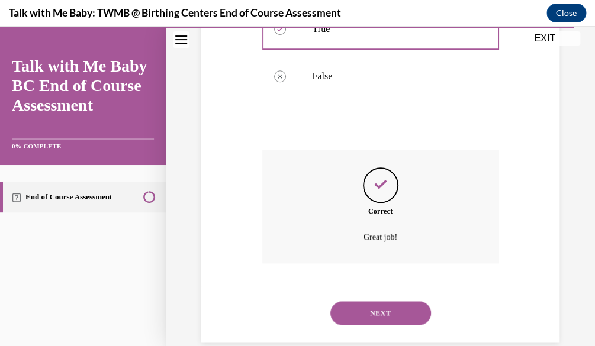
scroll to position [320, 0]
click at [382, 313] on button "NEXT" at bounding box center [380, 312] width 101 height 24
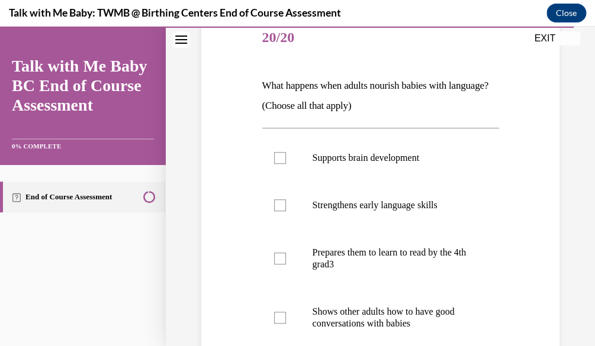
scroll to position [191, 0]
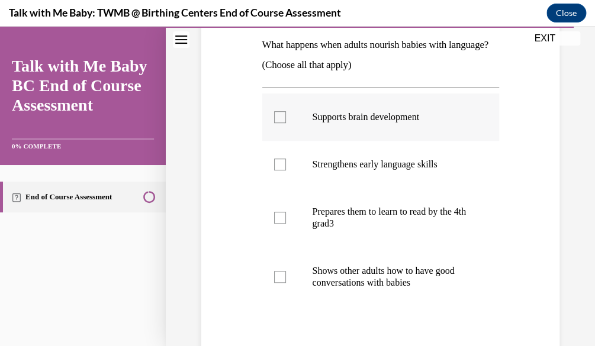
click at [439, 133] on label "Supports brain development" at bounding box center [380, 117] width 237 height 47
click at [286, 123] on input "Supports brain development" at bounding box center [280, 117] width 12 height 12
checkbox input "true"
click at [356, 172] on label "Strengthens early language skills" at bounding box center [380, 164] width 237 height 47
click at [286, 170] on input "Strengthens early language skills" at bounding box center [280, 165] width 12 height 12
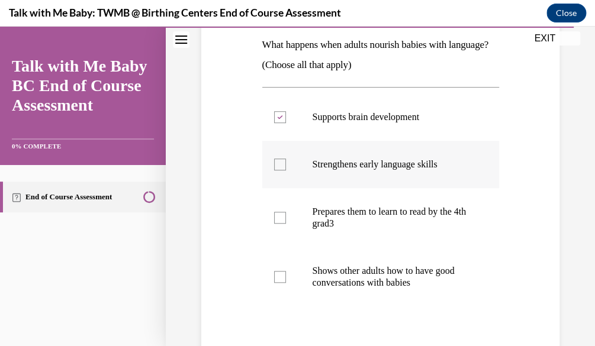
checkbox input "true"
click at [350, 278] on p "Shows other adults how to have good conversations with babies" at bounding box center [391, 277] width 157 height 24
click at [286, 278] on input "Shows other adults how to have good conversations with babies" at bounding box center [280, 277] width 12 height 12
checkbox input "true"
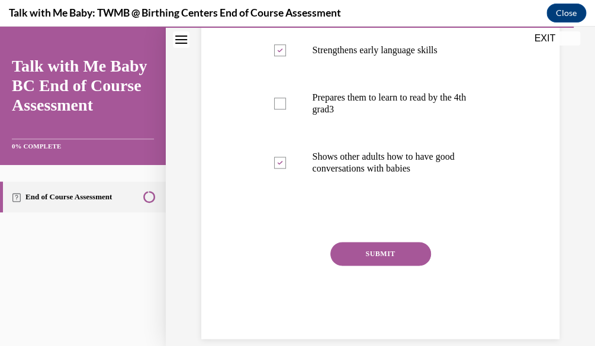
scroll to position [311, 0]
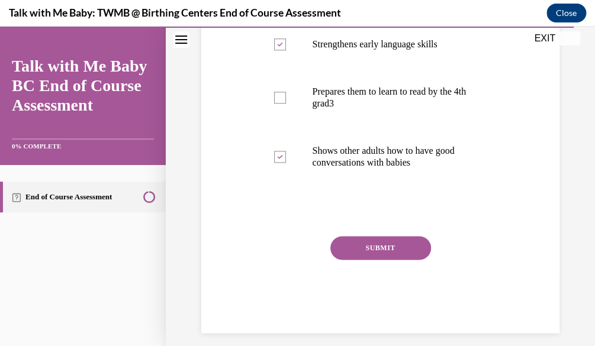
click at [421, 241] on button "SUBMIT" at bounding box center [380, 248] width 101 height 24
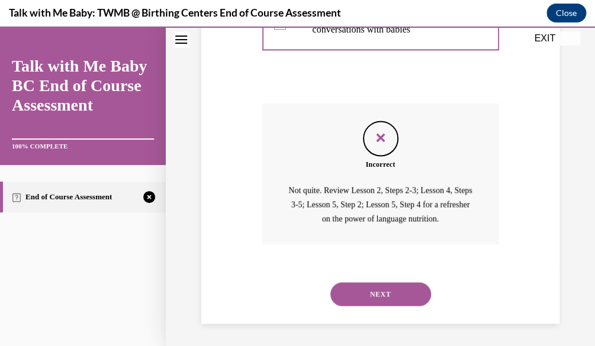
scroll to position [445, 0]
click at [376, 289] on button "NEXT" at bounding box center [380, 294] width 101 height 24
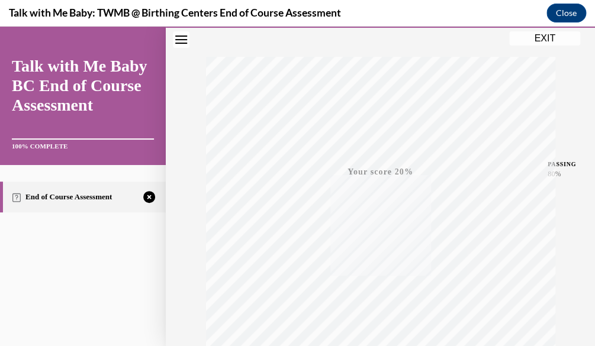
scroll to position [286, 0]
click at [391, 260] on div "TAKE AGAIN" at bounding box center [380, 268] width 42 height 28
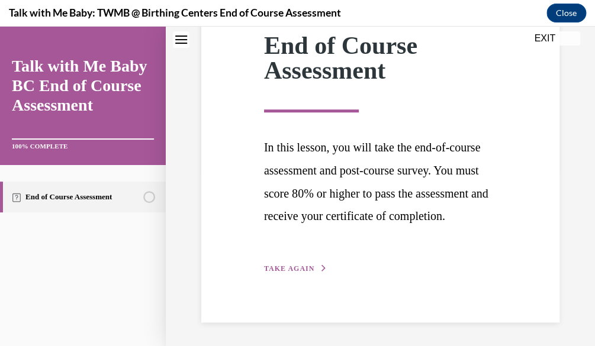
scroll to position [183, 0]
click at [290, 273] on span "TAKE AGAIN" at bounding box center [289, 269] width 50 height 8
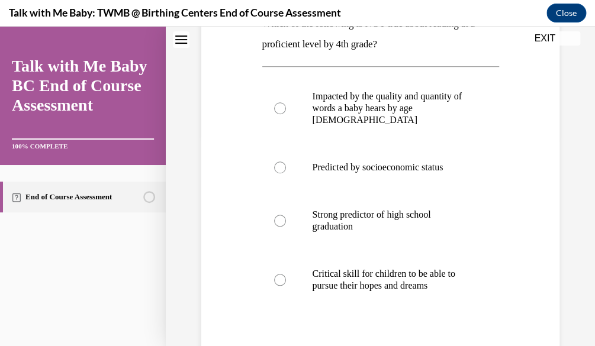
scroll to position [212, 0]
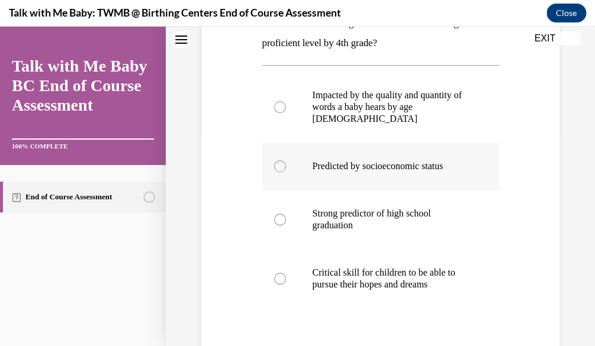
click at [419, 150] on label "Predicted by socioeconomic status" at bounding box center [380, 166] width 237 height 47
click at [286, 160] on input "Predicted by socioeconomic status" at bounding box center [280, 166] width 12 height 12
radio input "true"
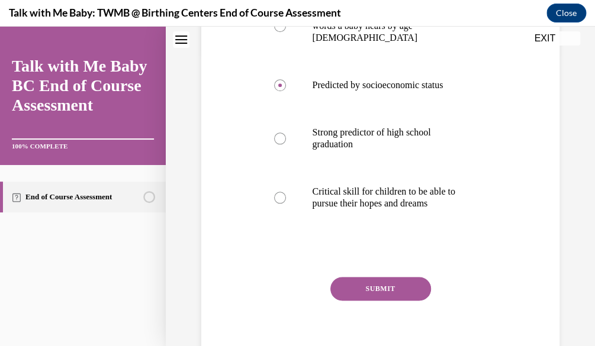
scroll to position [304, 0]
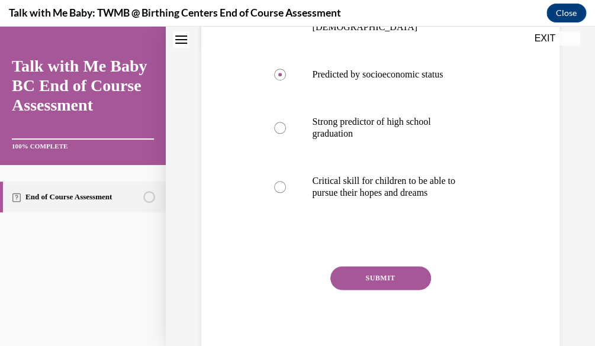
click at [379, 269] on button "SUBMIT" at bounding box center [380, 278] width 101 height 24
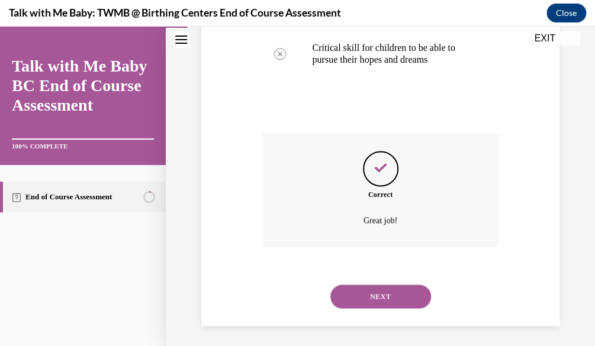
scroll to position [440, 0]
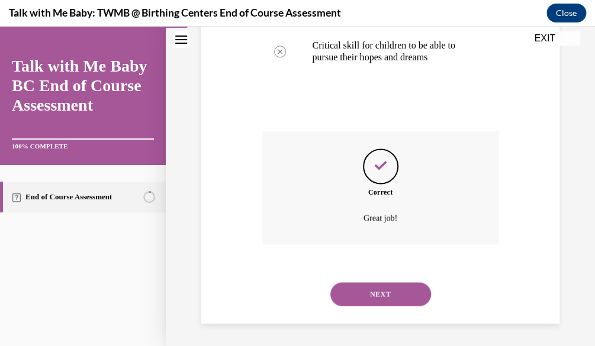
click at [385, 300] on button "NEXT" at bounding box center [380, 294] width 101 height 24
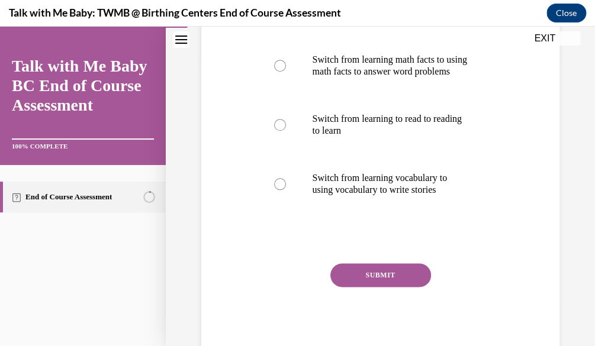
scroll to position [288, 0]
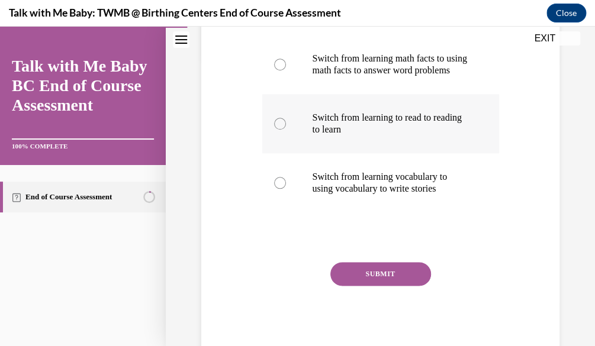
click at [400, 153] on label "Switch from learning to read to reading to learn" at bounding box center [380, 123] width 237 height 59
click at [286, 130] on input "Switch from learning to read to reading to learn" at bounding box center [280, 124] width 12 height 12
radio input "true"
click at [401, 286] on button "SUBMIT" at bounding box center [380, 274] width 101 height 24
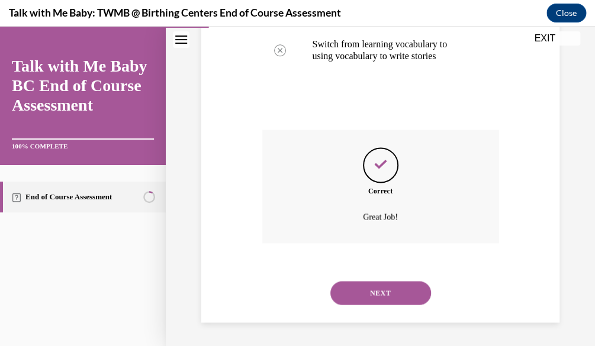
scroll to position [452, 0]
click at [401, 300] on button "NEXT" at bounding box center [380, 293] width 101 height 24
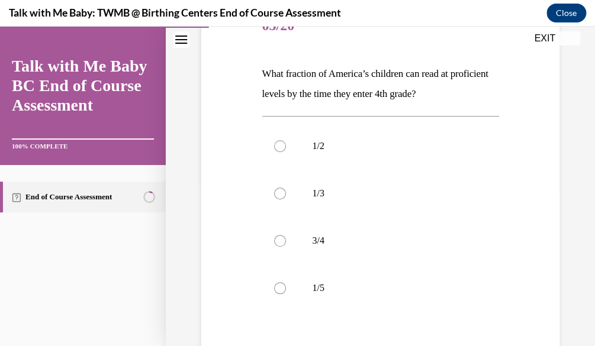
scroll to position [163, 0]
click at [410, 210] on label "1/3" at bounding box center [380, 192] width 237 height 47
click at [286, 198] on input "1/3" at bounding box center [280, 192] width 12 height 12
radio input "true"
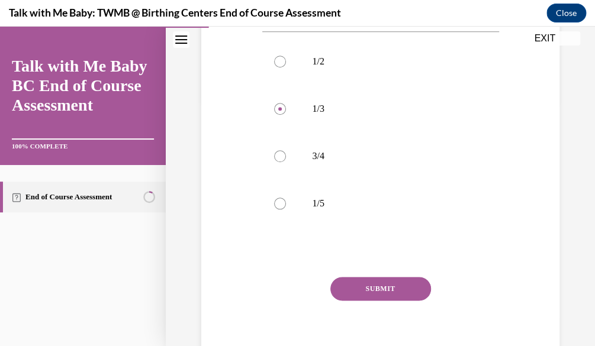
scroll to position [297, 0]
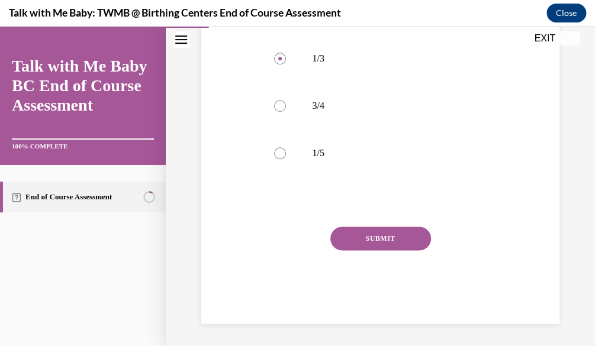
click at [357, 246] on button "SUBMIT" at bounding box center [380, 239] width 101 height 24
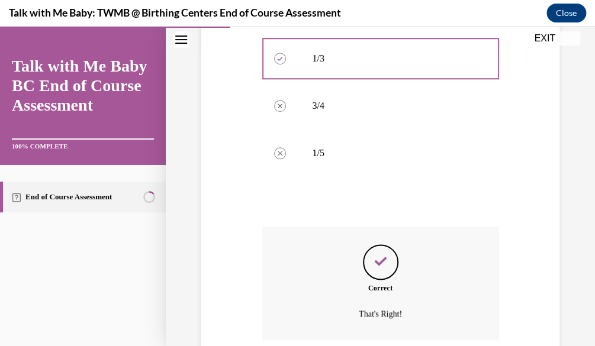
scroll to position [392, 0]
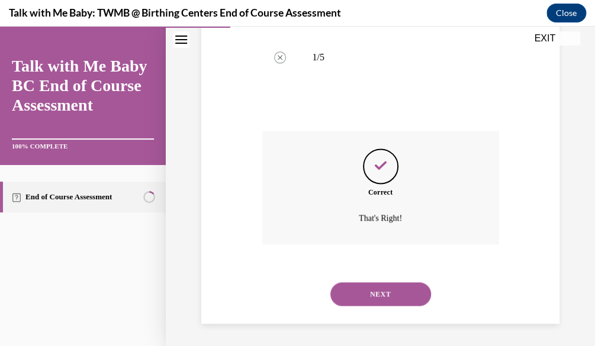
click at [387, 294] on button "NEXT" at bounding box center [380, 294] width 101 height 24
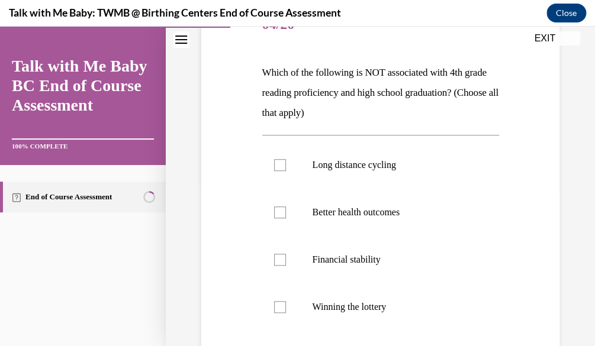
scroll to position [197, 0]
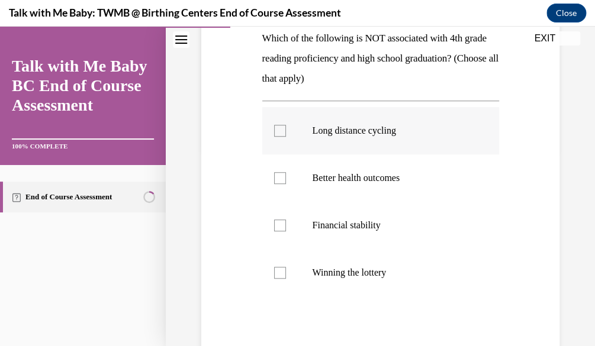
click at [371, 136] on label "Long distance cycling" at bounding box center [380, 130] width 237 height 47
click at [286, 136] on input "Long distance cycling" at bounding box center [280, 131] width 12 height 12
checkbox input "true"
click at [356, 231] on p "Financial stability" at bounding box center [391, 226] width 157 height 12
click at [286, 231] on input "Financial stability" at bounding box center [280, 226] width 12 height 12
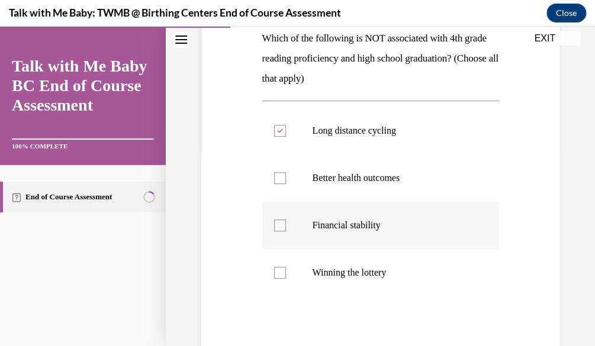
checkbox input "true"
click at [355, 282] on label "Winning the lottery" at bounding box center [380, 272] width 237 height 47
click at [286, 279] on input "Winning the lottery" at bounding box center [280, 273] width 12 height 12
checkbox input "true"
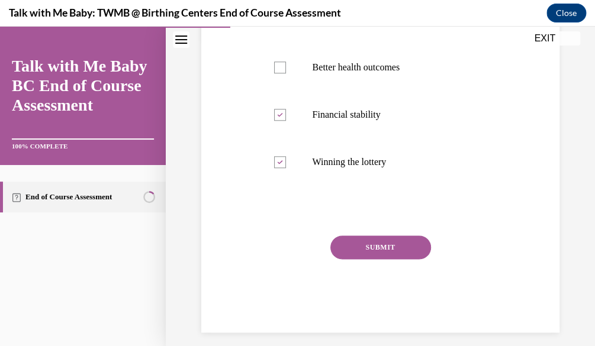
click at [371, 246] on button "SUBMIT" at bounding box center [380, 248] width 101 height 24
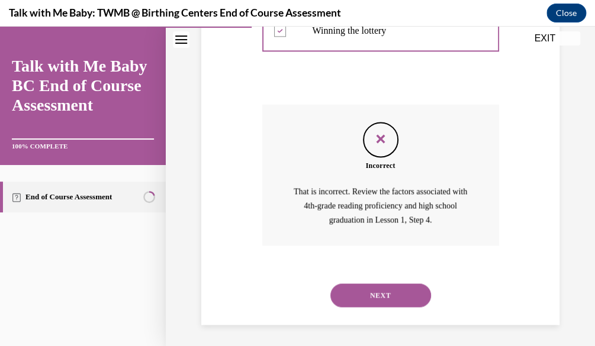
scroll to position [441, 0]
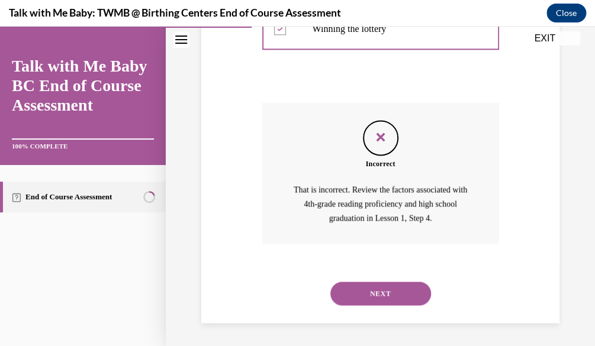
click at [367, 284] on button "NEXT" at bounding box center [380, 294] width 101 height 24
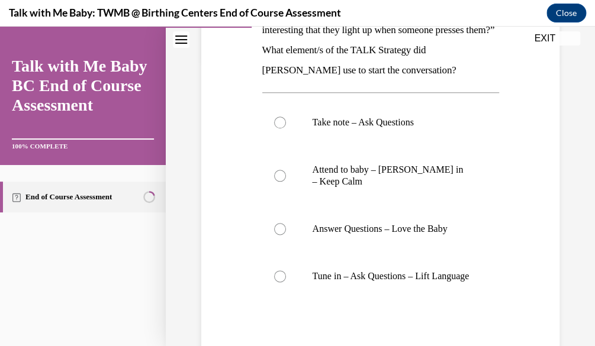
scroll to position [288, 0]
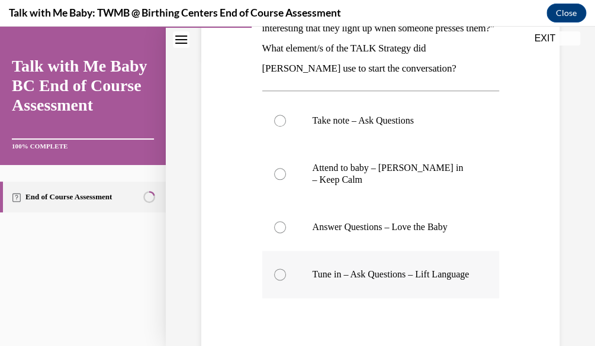
click at [420, 280] on p "Tune in – Ask Questions – Lift Language" at bounding box center [391, 275] width 157 height 12
click at [286, 280] on input "Tune in – Ask Questions – Lift Language" at bounding box center [280, 275] width 12 height 12
radio input "true"
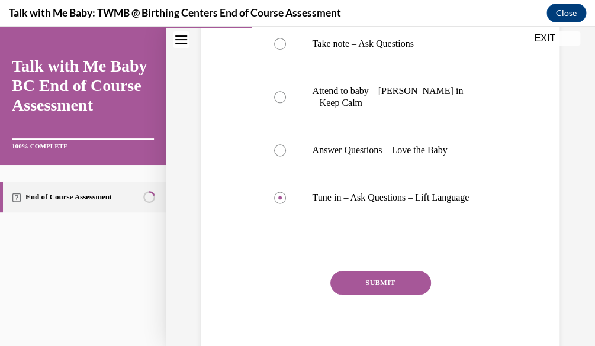
scroll to position [421, 0]
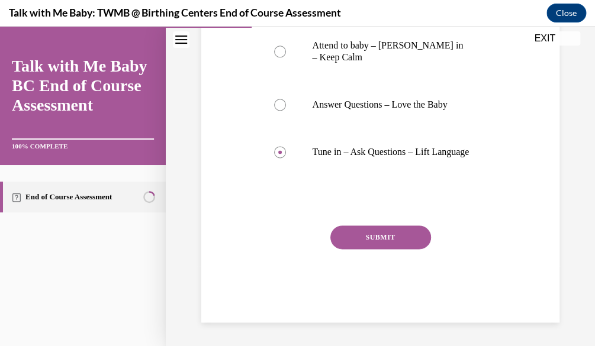
click at [416, 233] on button "SUBMIT" at bounding box center [380, 238] width 101 height 24
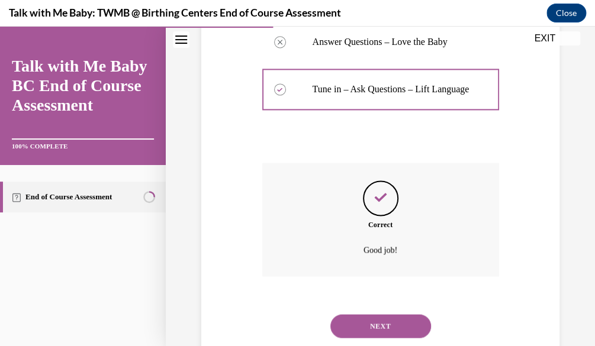
scroll to position [517, 0]
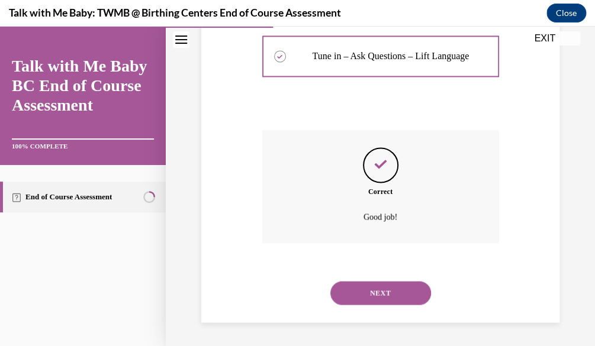
click at [385, 299] on button "NEXT" at bounding box center [380, 293] width 101 height 24
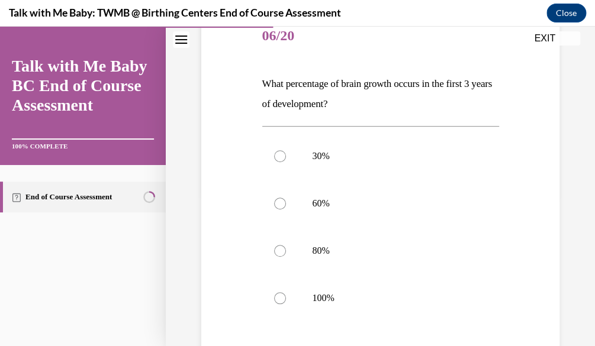
scroll to position [153, 0]
click at [423, 241] on label "80%" at bounding box center [380, 249] width 237 height 47
click at [286, 244] on input "80%" at bounding box center [280, 250] width 12 height 12
radio input "true"
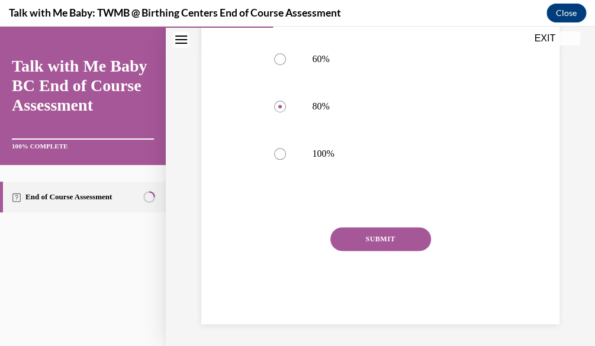
scroll to position [297, 0]
click at [365, 249] on button "SUBMIT" at bounding box center [380, 239] width 101 height 24
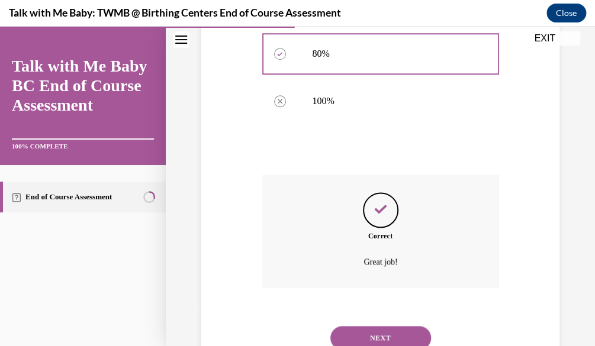
scroll to position [392, 0]
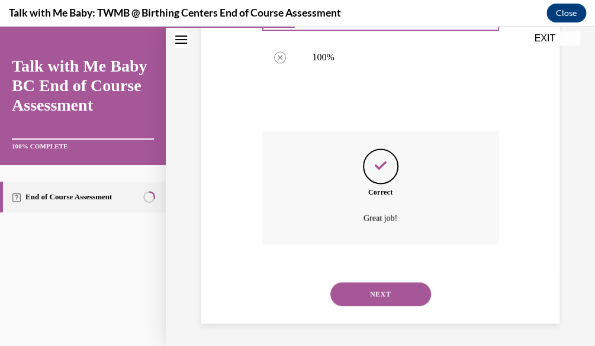
click at [379, 304] on button "NEXT" at bounding box center [380, 294] width 101 height 24
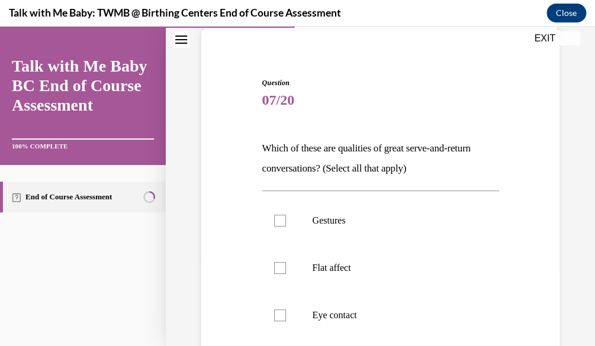
scroll to position [85, 0]
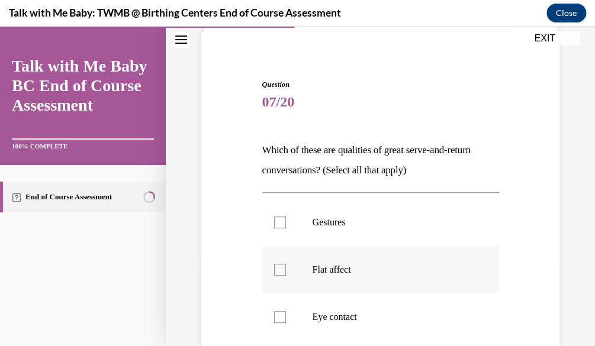
click at [385, 260] on label "Flat affect" at bounding box center [380, 269] width 237 height 47
click at [286, 264] on input "Flat affect" at bounding box center [280, 270] width 12 height 12
checkbox input "true"
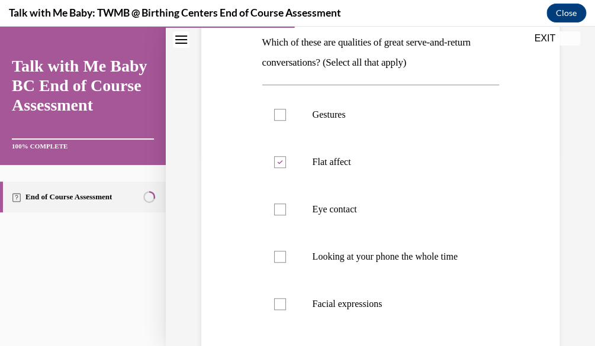
scroll to position [272, 0]
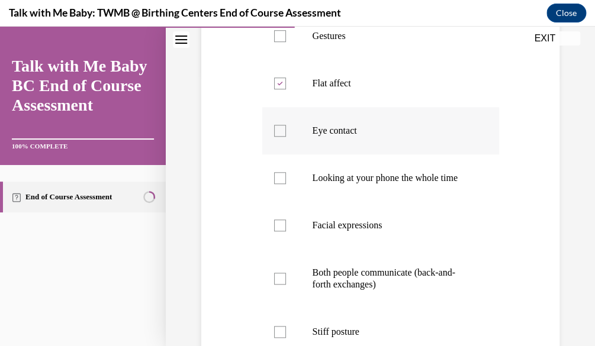
click at [346, 130] on p "Eye contact" at bounding box center [391, 131] width 157 height 12
click at [286, 130] on input "Eye contact" at bounding box center [280, 131] width 12 height 12
checkbox input "true"
click at [350, 175] on p "Looking at your phone the whole time" at bounding box center [391, 178] width 157 height 12
click at [286, 175] on input "Looking at your phone the whole time" at bounding box center [280, 178] width 12 height 12
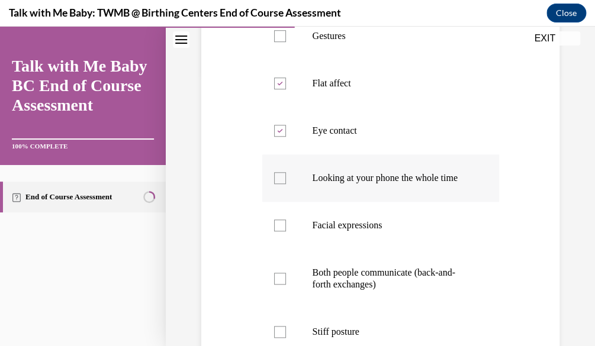
checkbox input "true"
click at [360, 231] on p "Facial expressions" at bounding box center [391, 226] width 157 height 12
click at [286, 231] on input "Facial expressions" at bounding box center [280, 226] width 12 height 12
checkbox input "true"
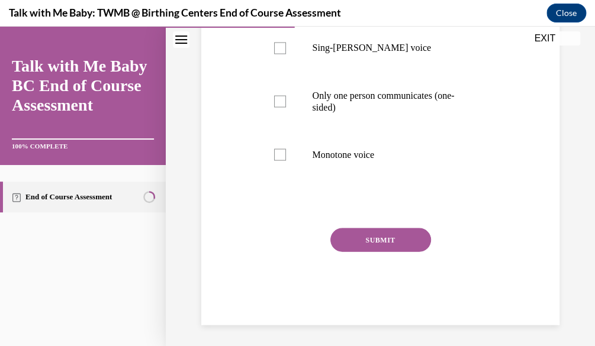
scroll to position [616, 0]
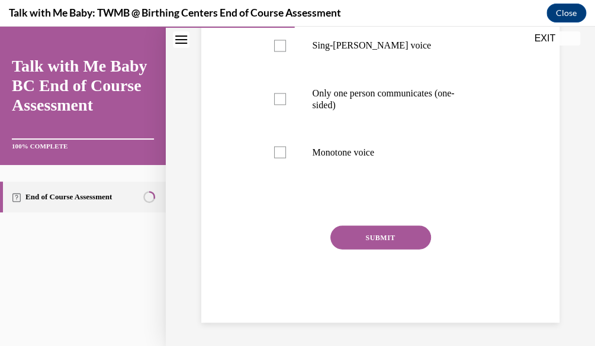
click at [367, 237] on button "SUBMIT" at bounding box center [380, 238] width 101 height 24
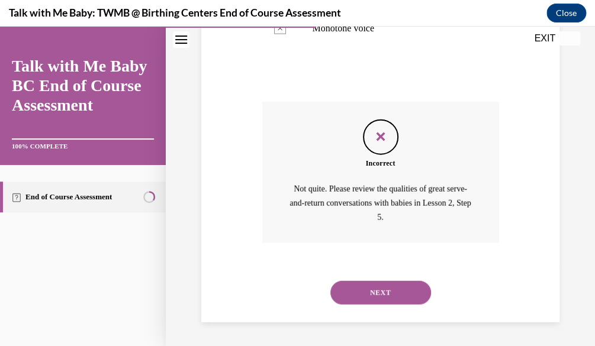
scroll to position [740, 0]
click at [381, 288] on button "NEXT" at bounding box center [380, 293] width 101 height 24
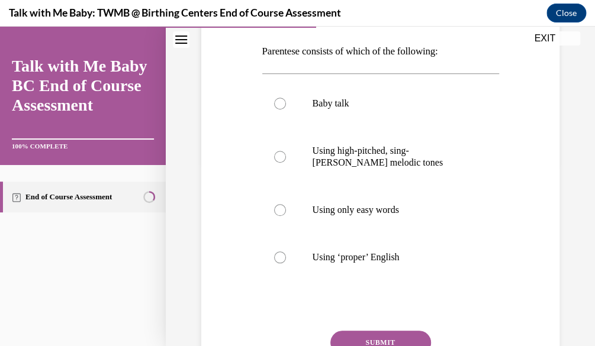
scroll to position [185, 0]
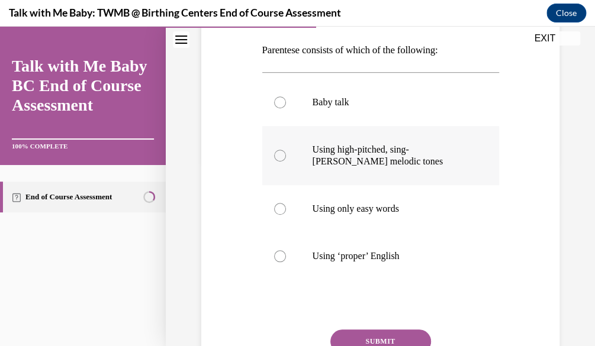
click at [430, 163] on p "Using high-pitched, sing-songy melodic tones" at bounding box center [391, 156] width 157 height 24
click at [286, 162] on input "Using high-pitched, sing-songy melodic tones" at bounding box center [280, 156] width 12 height 12
radio input "true"
click at [407, 327] on div "Question 08/20 Parentese consists of which of the following: Baby talk Using hi…" at bounding box center [380, 202] width 237 height 447
click at [408, 338] on button "SUBMIT" at bounding box center [380, 342] width 101 height 24
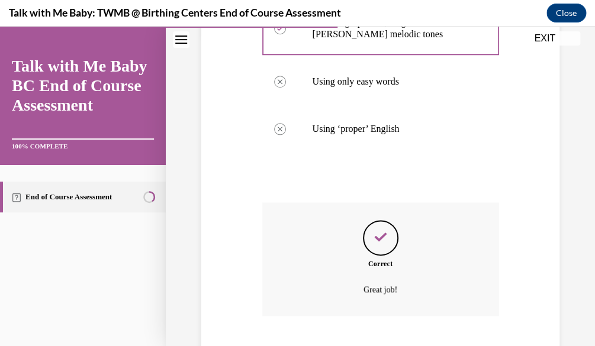
scroll to position [385, 0]
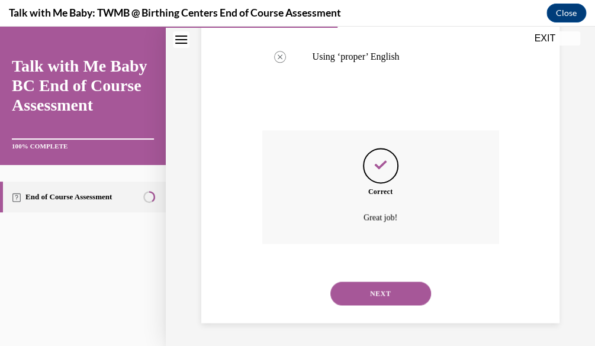
click at [401, 289] on button "NEXT" at bounding box center [380, 294] width 101 height 24
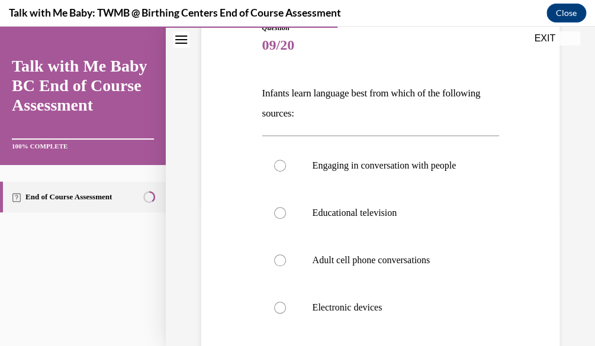
scroll to position [160, 0]
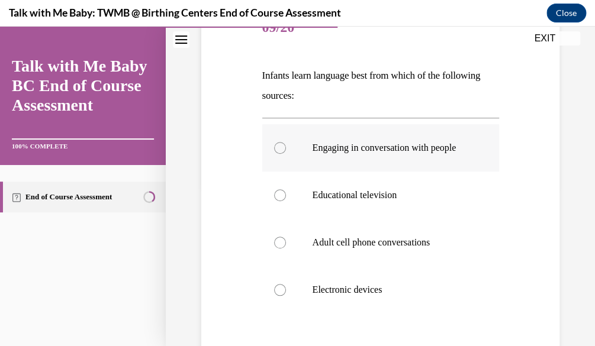
click at [378, 172] on label "Engaging in conversation with people" at bounding box center [380, 147] width 237 height 47
click at [286, 154] on input "Engaging in conversation with people" at bounding box center [280, 148] width 12 height 12
radio input "true"
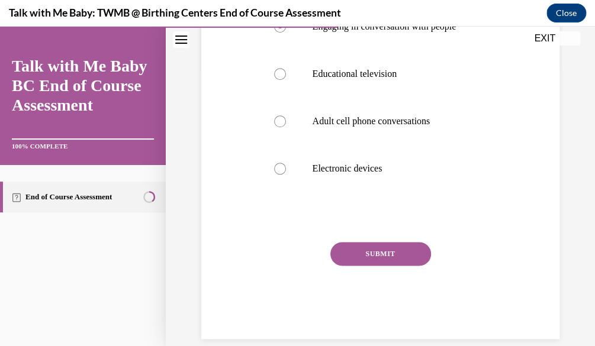
scroll to position [282, 0]
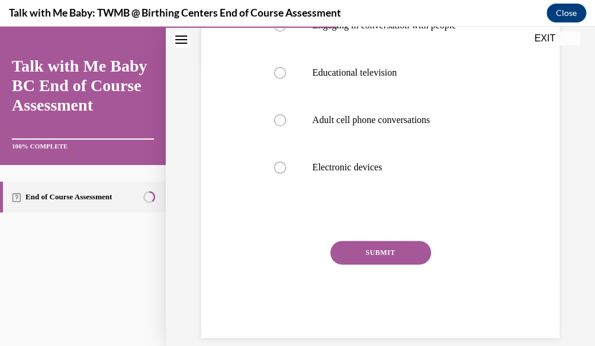
click at [337, 265] on button "SUBMIT" at bounding box center [380, 253] width 101 height 24
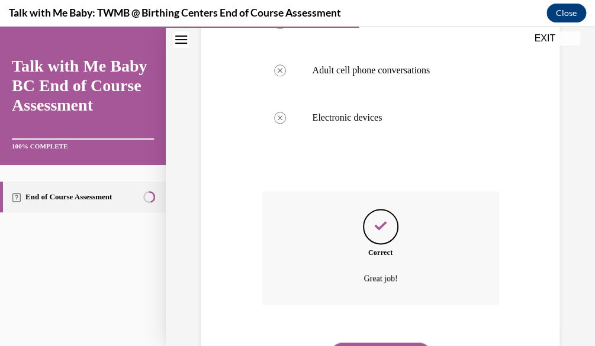
scroll to position [404, 0]
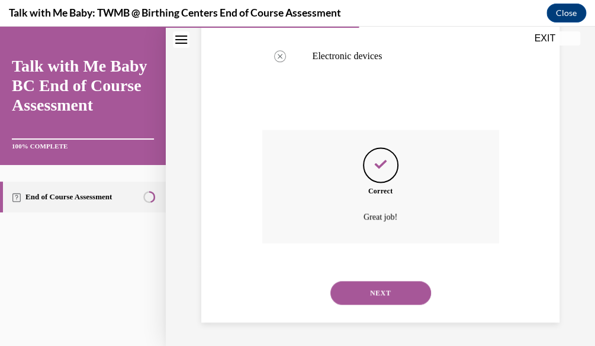
click at [355, 288] on button "NEXT" at bounding box center [380, 293] width 101 height 24
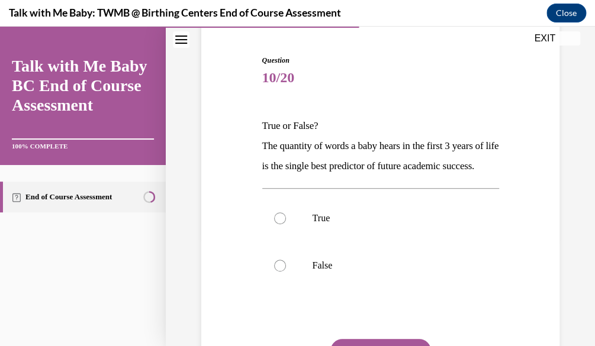
scroll to position [111, 0]
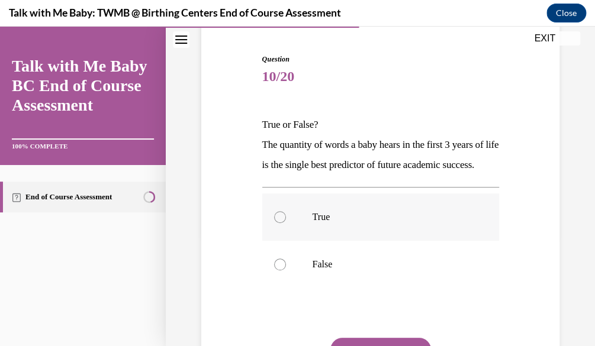
click at [391, 223] on p "True" at bounding box center [391, 217] width 157 height 12
click at [286, 223] on input "True" at bounding box center [280, 217] width 12 height 12
radio input "true"
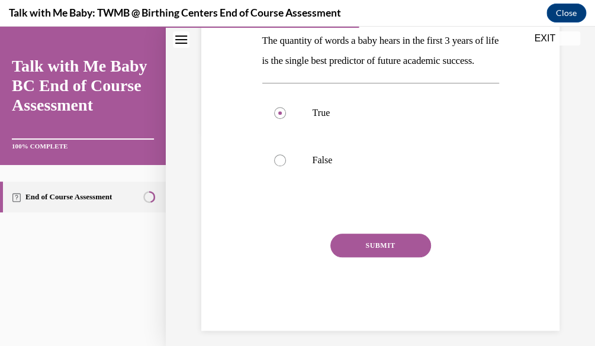
click at [394, 257] on button "SUBMIT" at bounding box center [380, 246] width 101 height 24
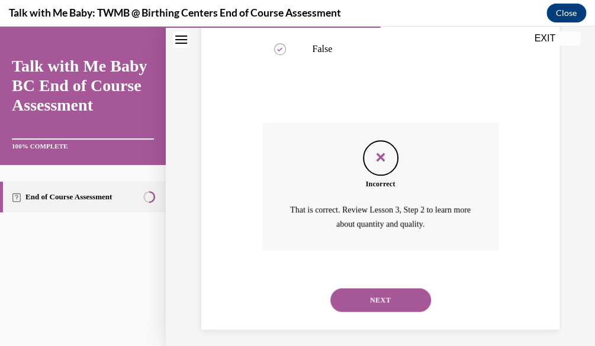
scroll to position [352, 0]
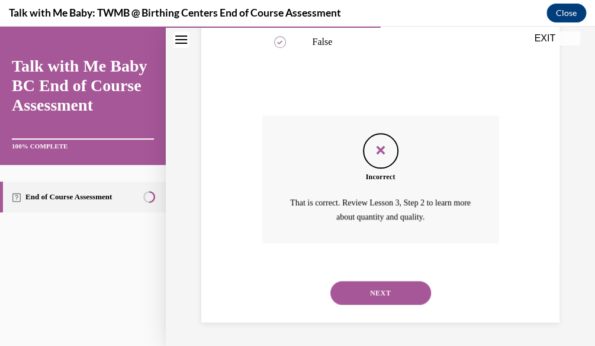
click at [389, 292] on button "NEXT" at bounding box center [380, 293] width 101 height 24
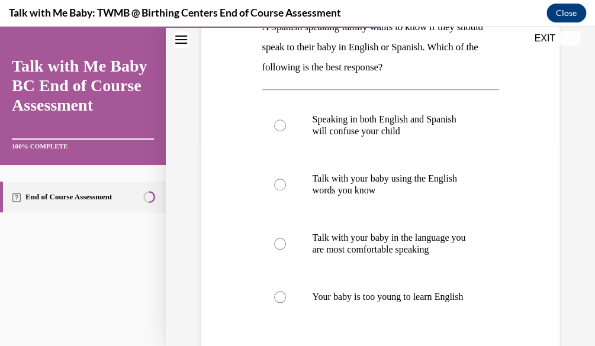
scroll to position [211, 0]
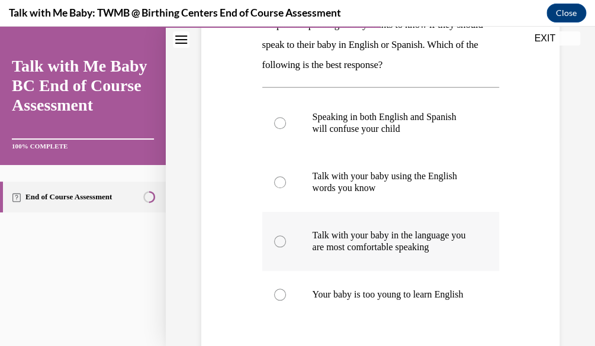
click at [437, 252] on p "Talk with your baby in the language you are most comfortable speaking" at bounding box center [391, 242] width 157 height 24
drag, startPoint x: 437, startPoint y: 252, endPoint x: 359, endPoint y: 241, distance: 78.9
click at [359, 241] on p "Talk with your baby in the language you are most comfortable speaking" at bounding box center [391, 242] width 157 height 24
click at [286, 241] on input "Talk with your baby in the language you are most comfortable speaking" at bounding box center [280, 242] width 12 height 12
radio input "true"
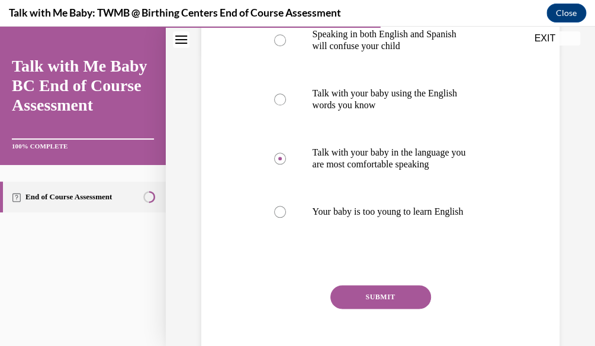
scroll to position [295, 0]
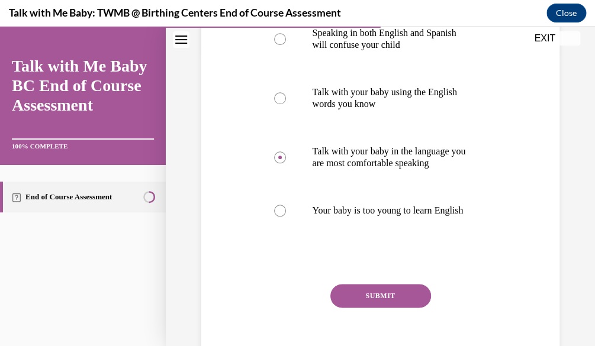
click at [407, 308] on button "SUBMIT" at bounding box center [380, 296] width 101 height 24
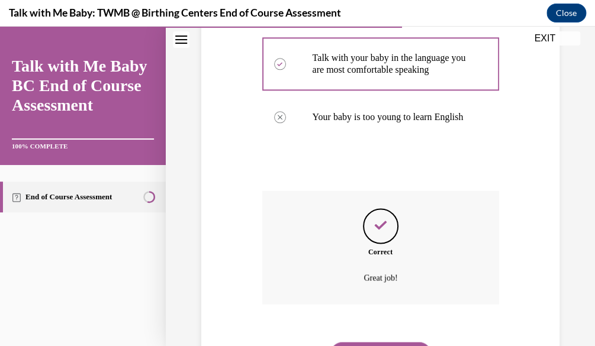
scroll to position [460, 0]
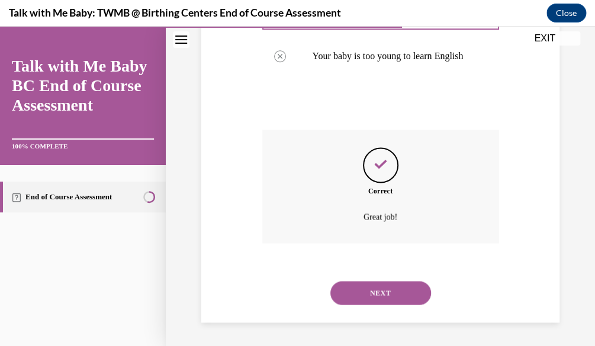
click at [401, 299] on button "NEXT" at bounding box center [380, 293] width 101 height 24
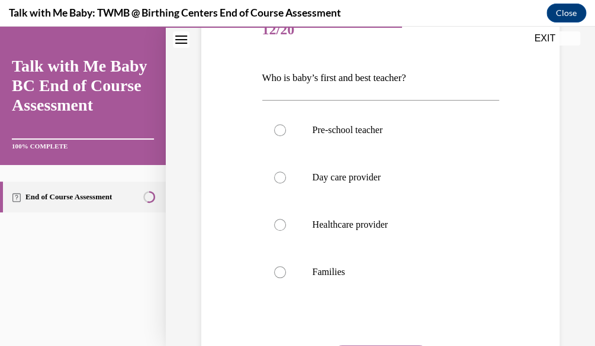
scroll to position [159, 0]
click at [401, 262] on label "Families" at bounding box center [380, 270] width 237 height 47
click at [286, 265] on input "Families" at bounding box center [280, 271] width 12 height 12
radio input "true"
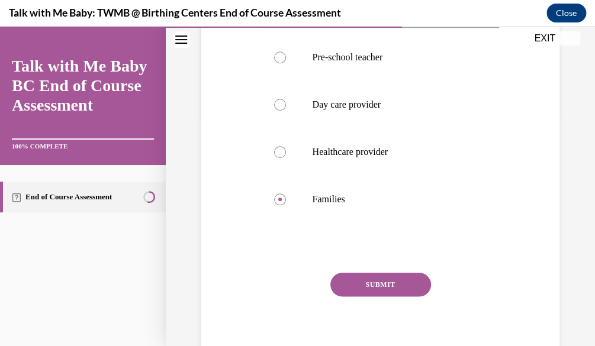
scroll to position [277, 0]
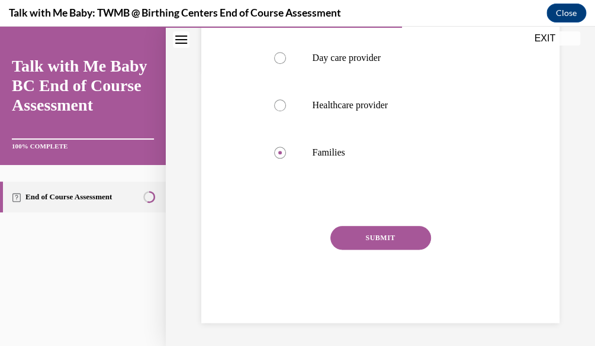
click at [357, 228] on button "SUBMIT" at bounding box center [380, 238] width 101 height 24
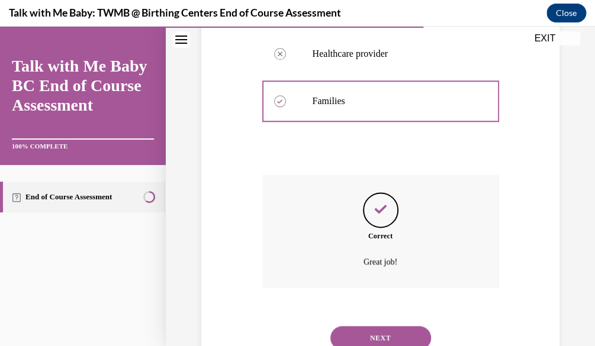
scroll to position [373, 0]
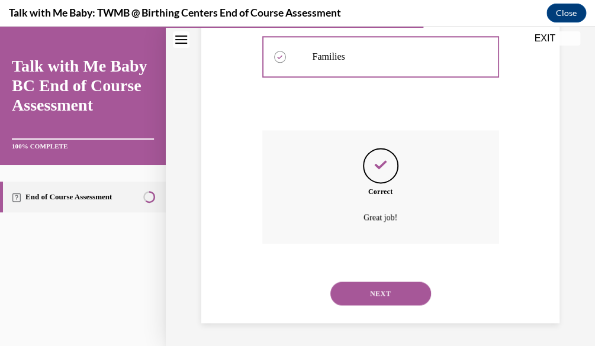
click at [367, 285] on button "NEXT" at bounding box center [380, 294] width 101 height 24
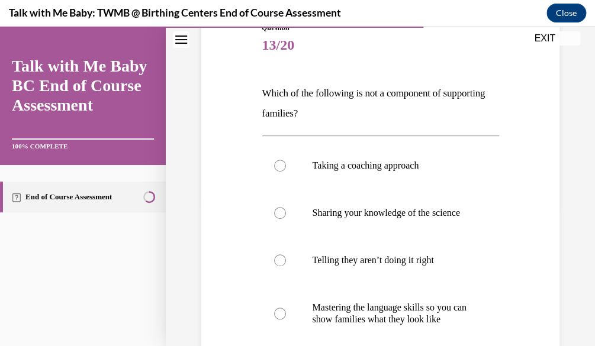
scroll to position [154, 0]
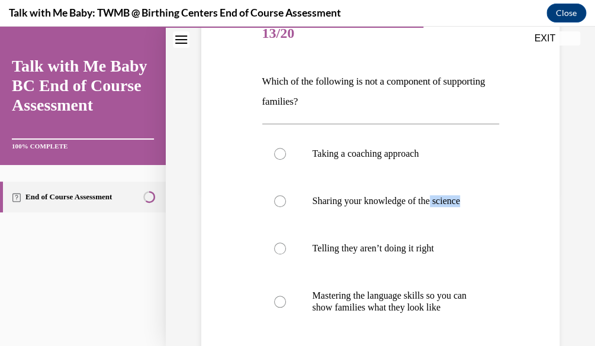
drag, startPoint x: 585, startPoint y: 183, endPoint x: 558, endPoint y: 214, distance: 41.1
click at [558, 214] on div "Question 13/20 Which of the following is not a component of supporting families…" at bounding box center [380, 206] width 429 height 592
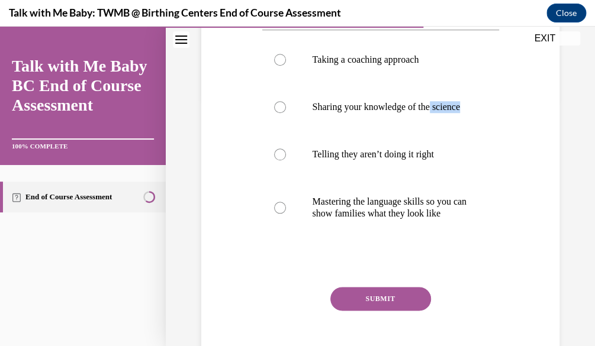
scroll to position [249, 0]
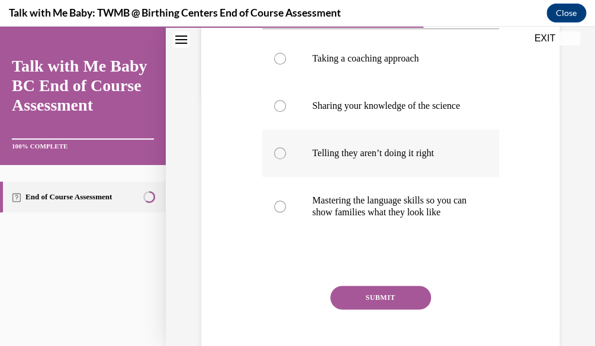
click at [391, 157] on label "Telling they aren’t doing it right" at bounding box center [380, 153] width 237 height 47
click at [286, 157] on input "Telling they aren’t doing it right" at bounding box center [280, 153] width 12 height 12
radio input "true"
click at [379, 309] on button "SUBMIT" at bounding box center [380, 298] width 101 height 24
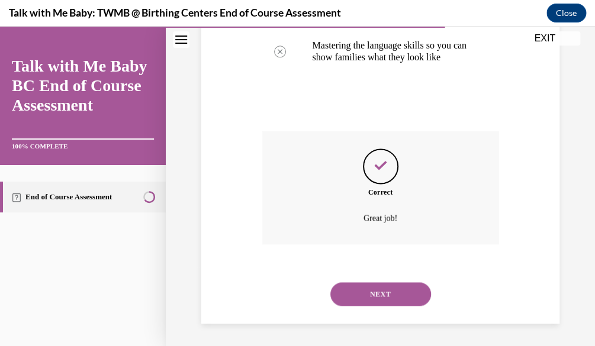
scroll to position [428, 0]
click at [394, 300] on button "NEXT" at bounding box center [380, 293] width 101 height 24
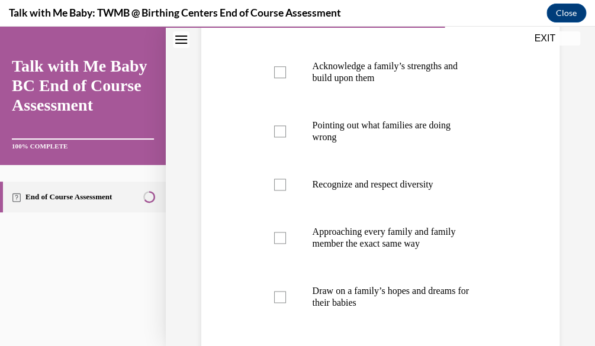
scroll to position [513, 0]
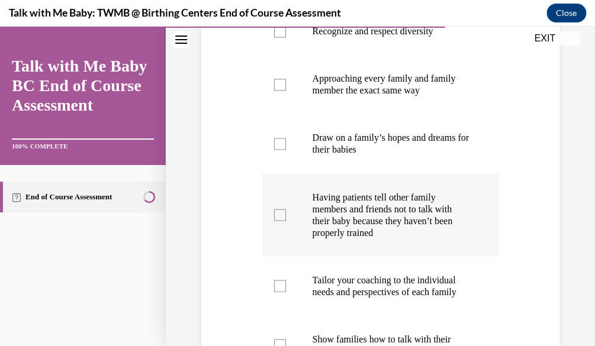
click at [357, 239] on p "Having patients tell other family members and friends not to talk with their ba…" at bounding box center [391, 214] width 157 height 47
click at [286, 221] on input "Having patients tell other family members and friends not to talk with their ba…" at bounding box center [280, 215] width 12 height 12
checkbox input "true"
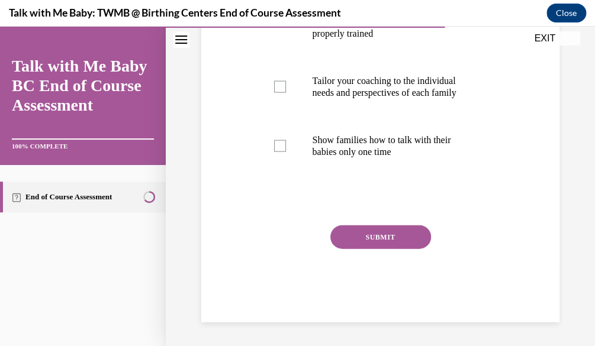
click at [367, 234] on button "SUBMIT" at bounding box center [380, 238] width 101 height 24
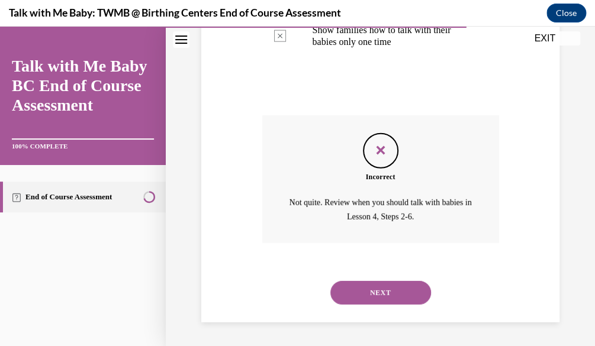
scroll to position [834, 0]
click at [382, 305] on button "NEXT" at bounding box center [380, 293] width 101 height 24
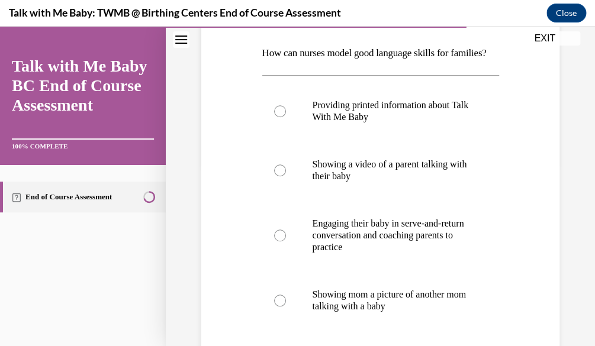
scroll to position [181, 0]
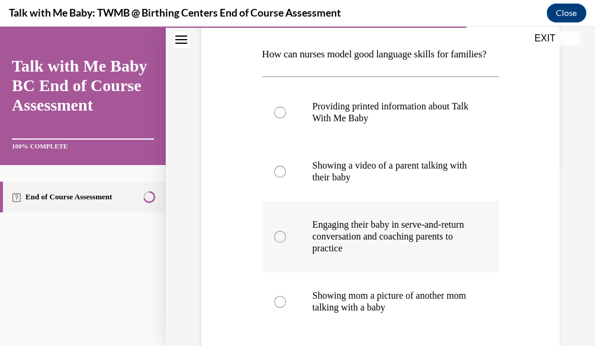
click at [438, 255] on p "Engaging their baby in serve-and-return conversation and coaching parents to pr…" at bounding box center [391, 237] width 157 height 36
click at [286, 243] on input "Engaging their baby in serve-and-return conversation and coaching parents to pr…" at bounding box center [280, 237] width 12 height 12
radio input "true"
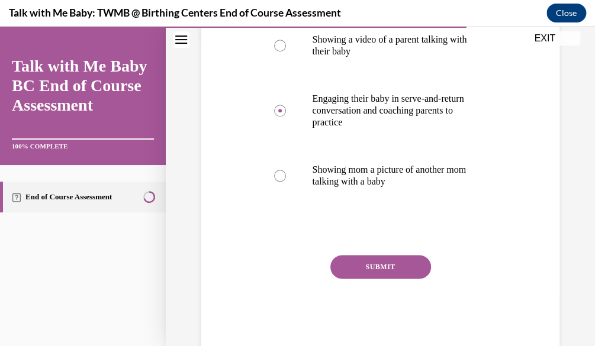
scroll to position [356, 0]
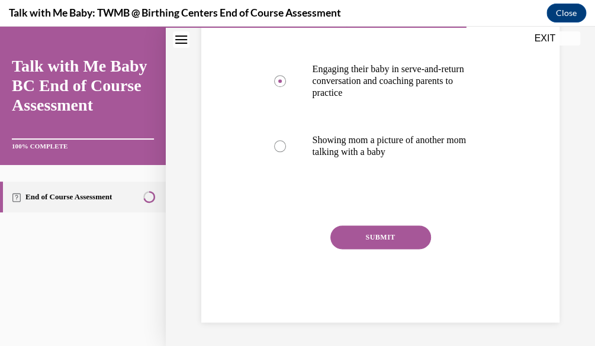
click at [360, 229] on button "SUBMIT" at bounding box center [380, 238] width 101 height 24
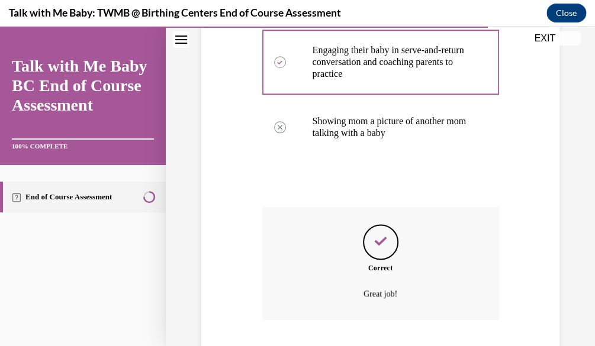
scroll to position [452, 0]
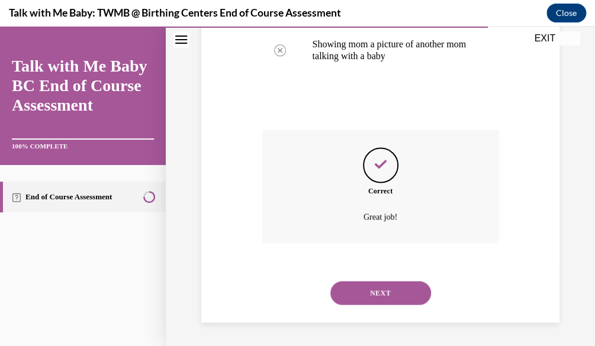
click at [365, 301] on button "NEXT" at bounding box center [380, 293] width 101 height 24
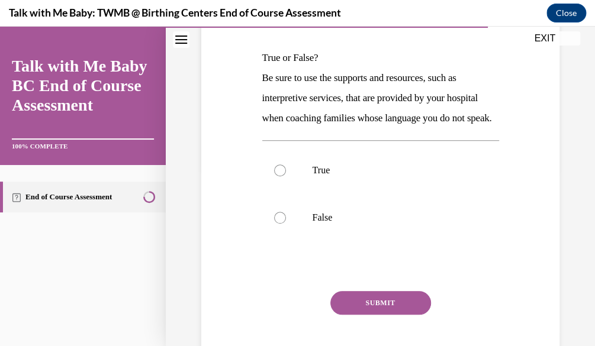
scroll to position [178, 0]
click at [334, 241] on label "False" at bounding box center [380, 217] width 237 height 47
click at [286, 223] on input "False" at bounding box center [280, 217] width 12 height 12
radio input "true"
click at [361, 310] on button "SUBMIT" at bounding box center [380, 303] width 101 height 24
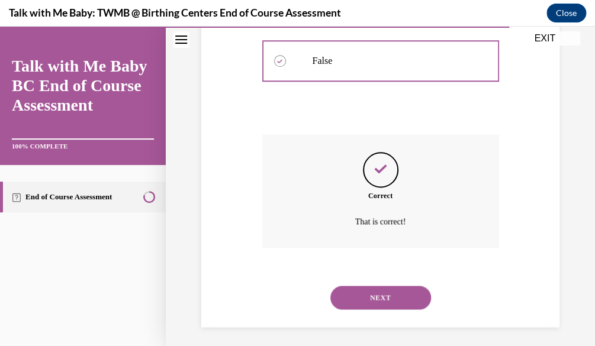
scroll to position [358, 0]
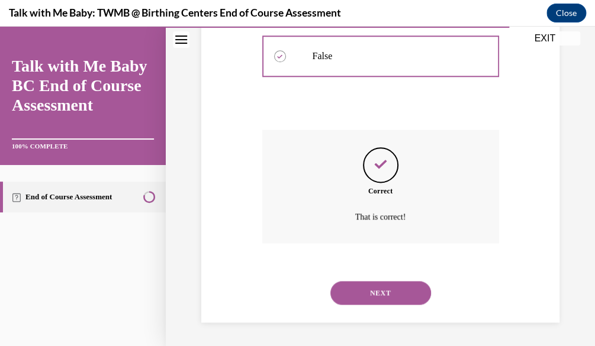
click at [418, 290] on button "NEXT" at bounding box center [380, 293] width 101 height 24
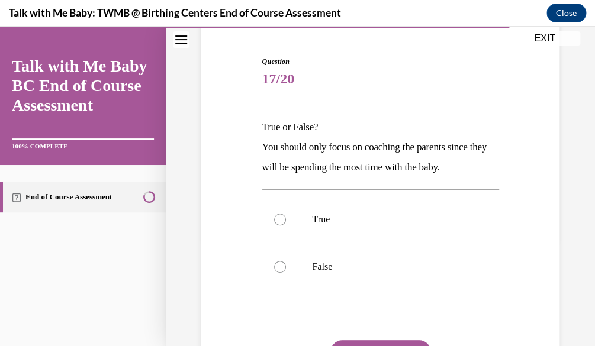
scroll to position [111, 0]
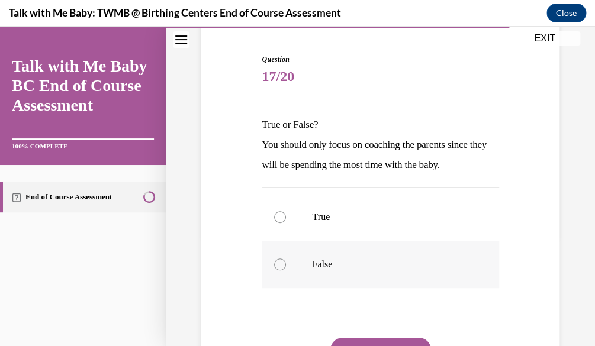
click at [353, 271] on label "False" at bounding box center [380, 264] width 237 height 47
click at [286, 270] on input "False" at bounding box center [280, 265] width 12 height 12
radio input "true"
drag, startPoint x: 393, startPoint y: 341, endPoint x: 391, endPoint y: 276, distance: 65.2
click at [371, 287] on label "False" at bounding box center [380, 264] width 237 height 47
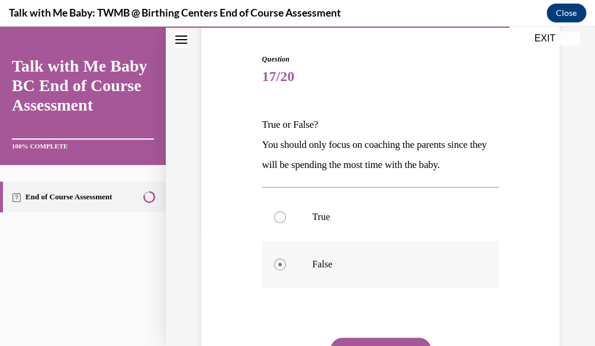
click at [286, 270] on input "False" at bounding box center [280, 265] width 12 height 12
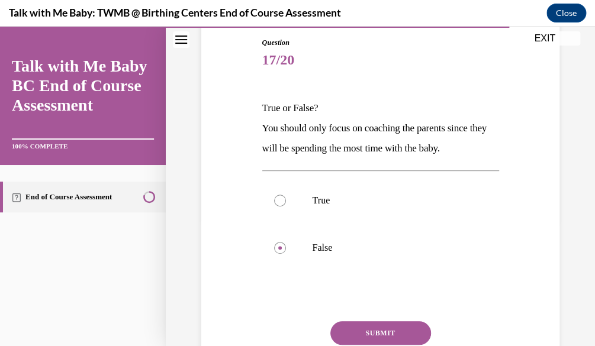
scroll to position [166, 0]
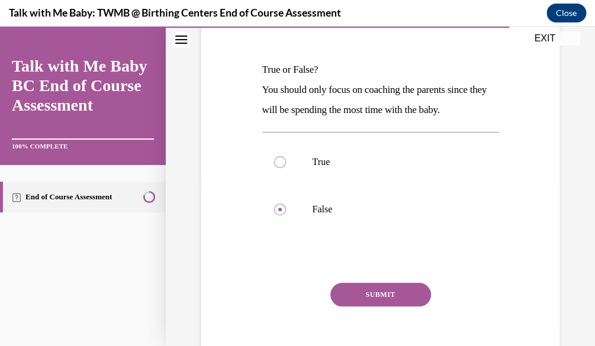
click at [408, 287] on button "SUBMIT" at bounding box center [380, 295] width 101 height 24
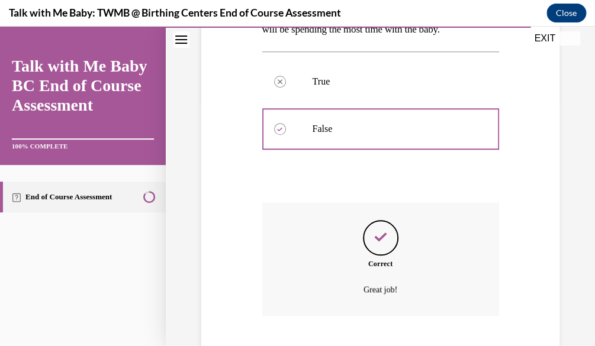
scroll to position [318, 0]
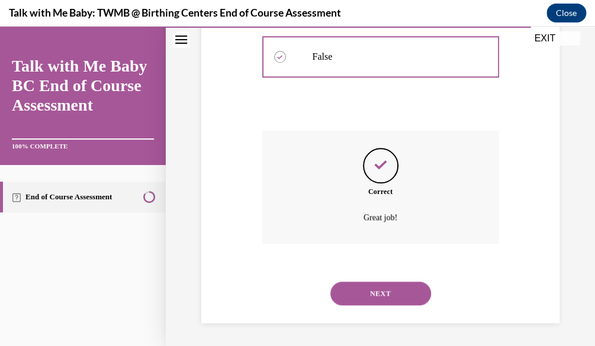
click at [408, 289] on button "NEXT" at bounding box center [380, 294] width 101 height 24
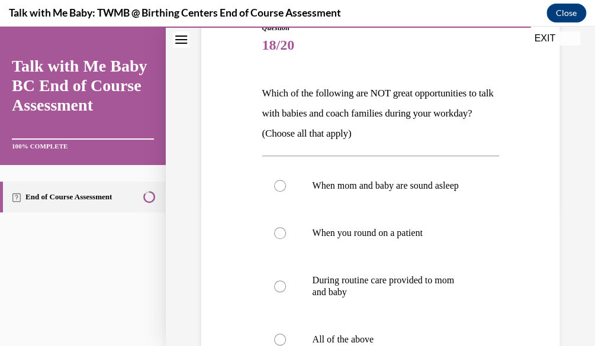
scroll to position [137, 0]
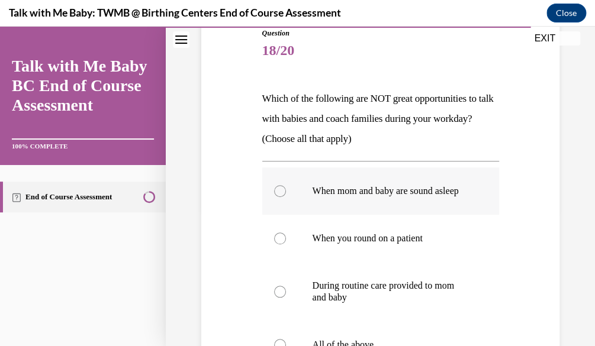
click at [421, 215] on label "When mom and baby are sound asleep" at bounding box center [380, 191] width 237 height 47
click at [286, 197] on input "When mom and baby are sound asleep" at bounding box center [280, 191] width 12 height 12
radio input "true"
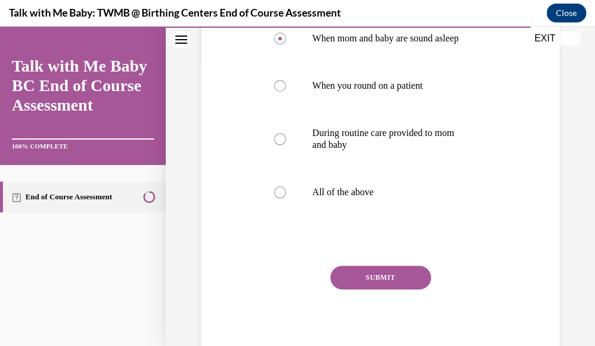
scroll to position [341, 0]
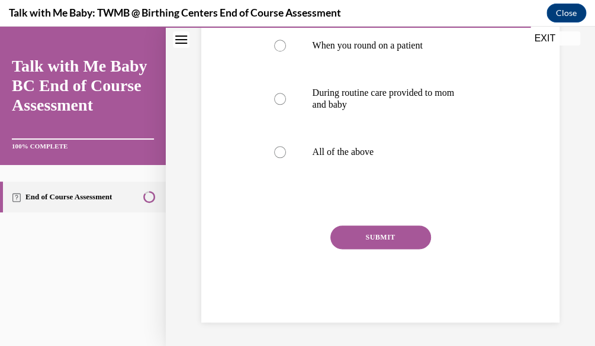
click at [423, 238] on button "SUBMIT" at bounding box center [380, 238] width 101 height 24
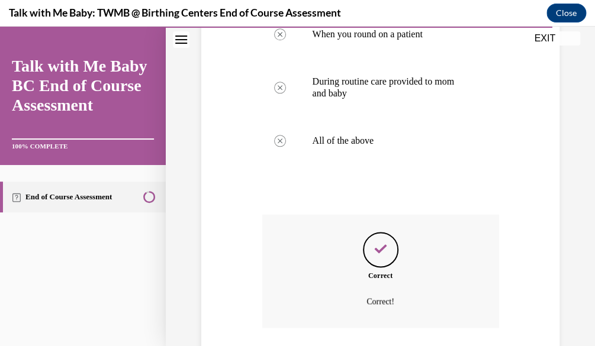
scroll to position [437, 0]
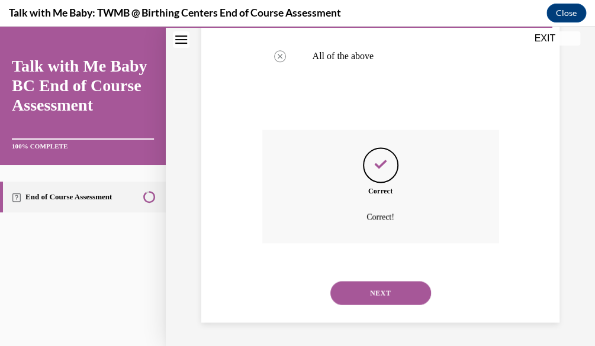
click at [369, 301] on button "NEXT" at bounding box center [380, 293] width 101 height 24
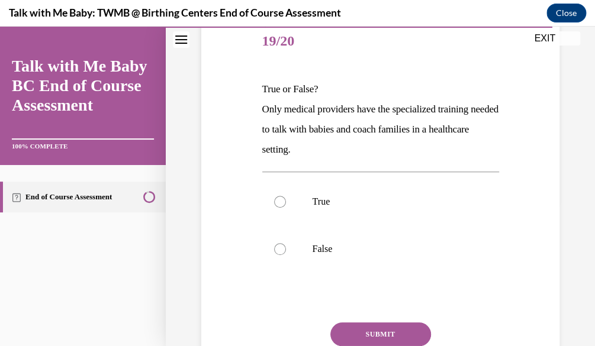
scroll to position [147, 0]
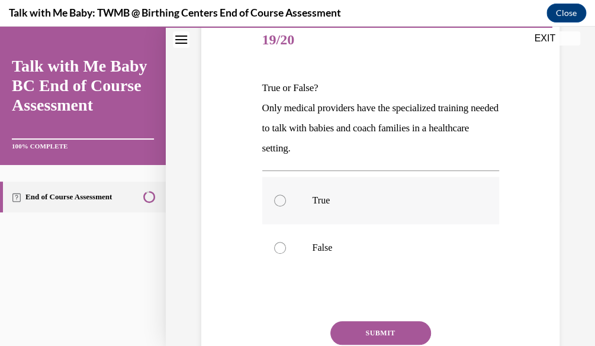
click at [373, 207] on label "True" at bounding box center [380, 200] width 237 height 47
click at [286, 207] on input "True" at bounding box center [280, 201] width 12 height 12
radio input "true"
click at [378, 331] on button "SUBMIT" at bounding box center [380, 333] width 101 height 24
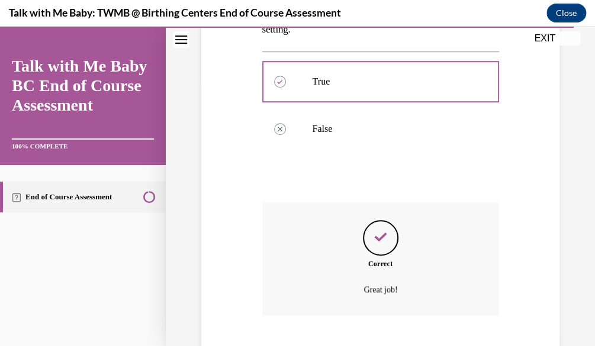
scroll to position [338, 0]
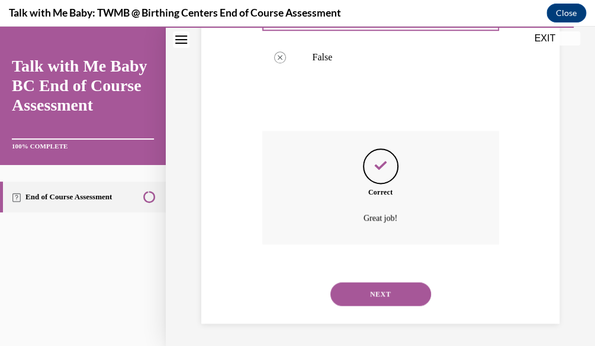
click at [382, 295] on button "NEXT" at bounding box center [380, 294] width 101 height 24
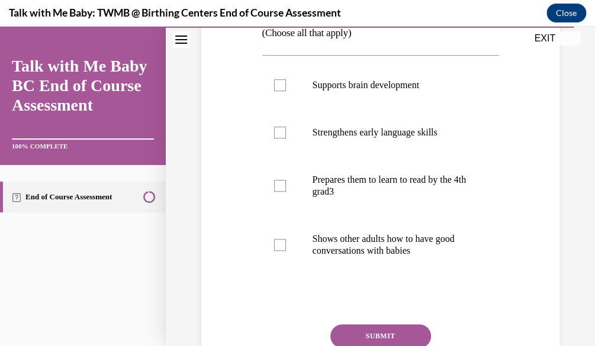
scroll to position [224, 0]
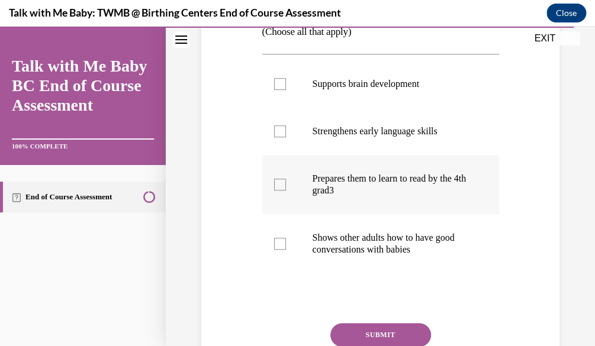
click at [397, 196] on label "Prepares them to learn to read by the 4th grad3" at bounding box center [380, 184] width 237 height 59
click at [286, 191] on input "Prepares them to learn to read by the 4th grad3" at bounding box center [280, 185] width 12 height 12
checkbox input "true"
click at [410, 338] on button "SUBMIT" at bounding box center [380, 335] width 101 height 24
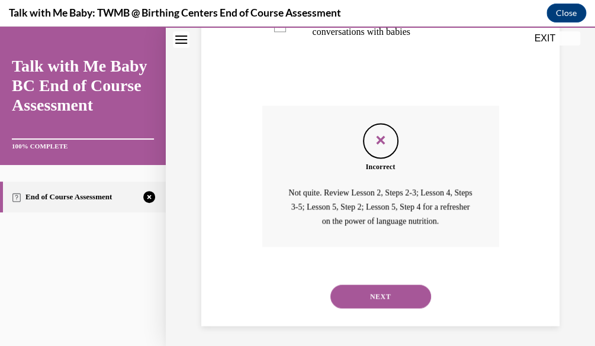
scroll to position [445, 0]
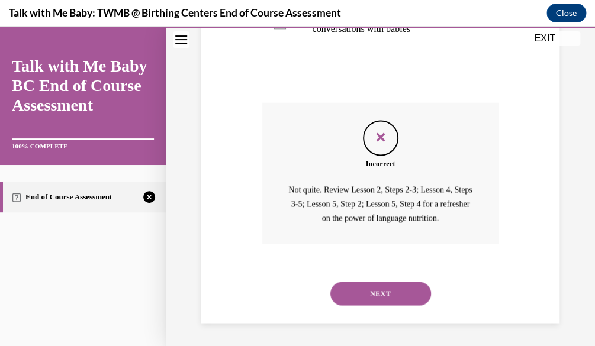
click at [401, 294] on button "NEXT" at bounding box center [380, 294] width 101 height 24
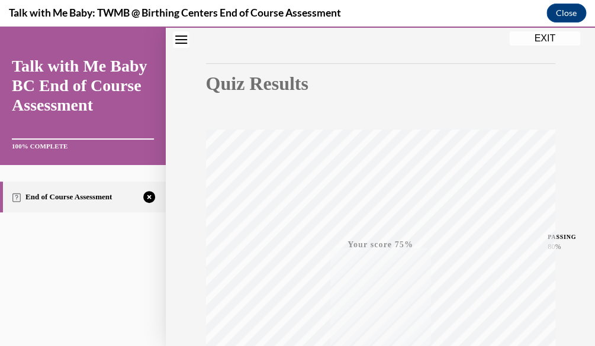
scroll to position [109, 0]
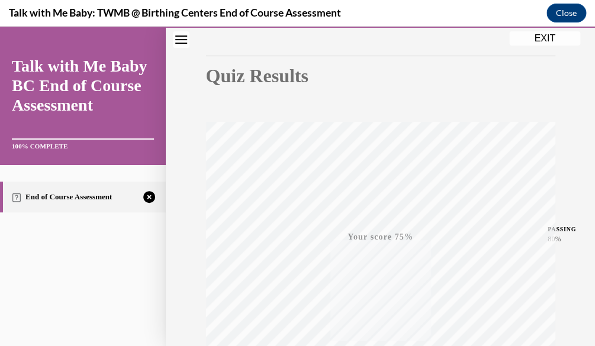
drag, startPoint x: 585, startPoint y: 129, endPoint x: 577, endPoint y: 194, distance: 65.0
click at [577, 194] on div "Quiz Results PASSING 80% Your score 75% Failed PASSING 80% Your score Your scor…" at bounding box center [380, 239] width 429 height 569
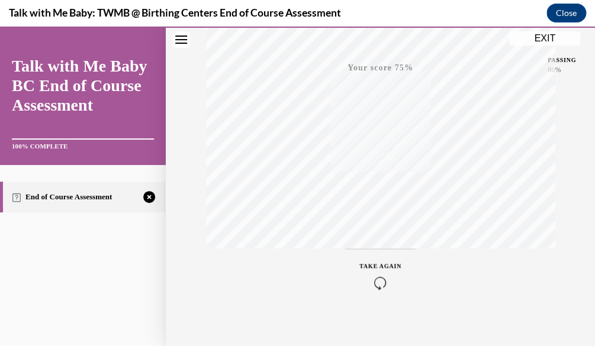
scroll to position [286, 0]
